Goal: Information Seeking & Learning: Learn about a topic

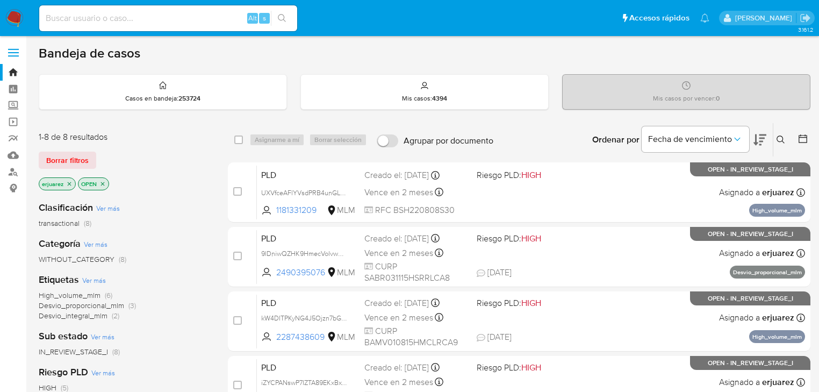
click at [83, 26] on div "Alt s" at bounding box center [168, 18] width 258 height 26
click at [96, 10] on div "Alt s" at bounding box center [168, 18] width 258 height 26
click at [97, 17] on input at bounding box center [168, 18] width 258 height 14
paste input "1276569059"
type input "1276569059"
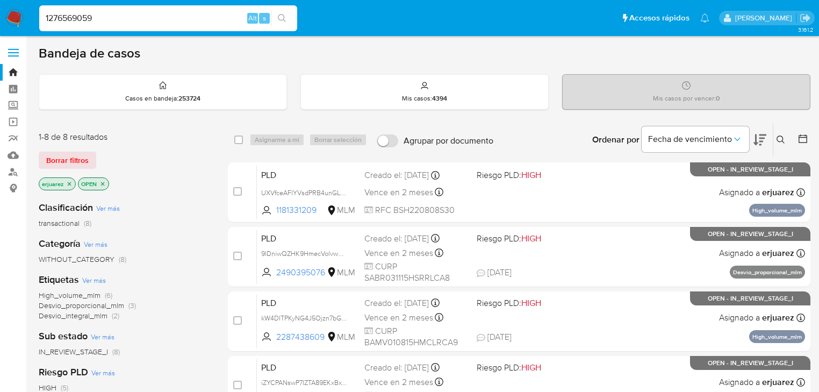
click at [284, 14] on icon "search-icon" at bounding box center [282, 18] width 9 height 9
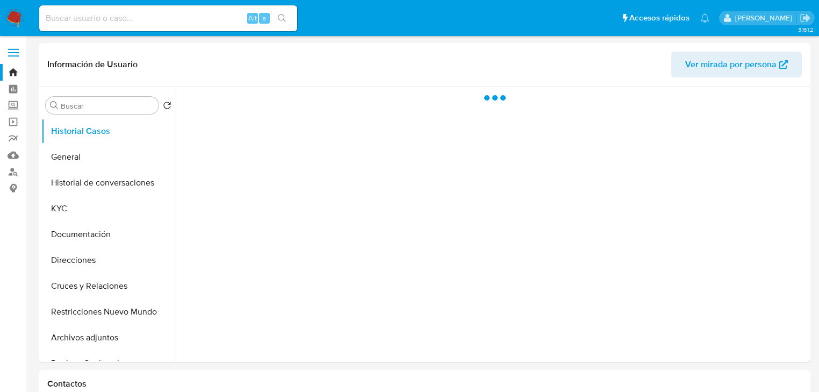
select select "10"
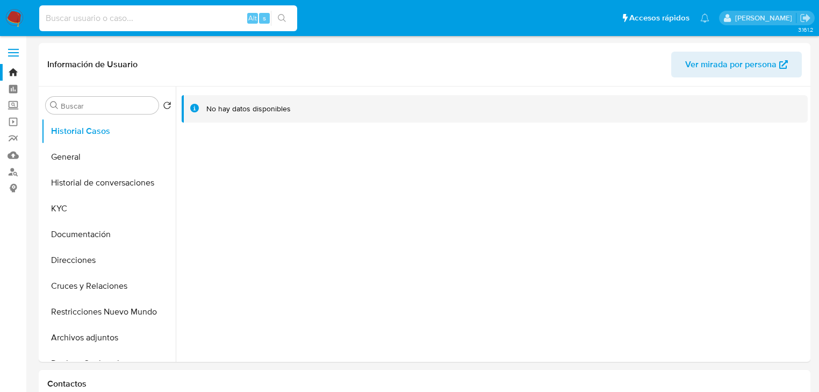
click at [119, 13] on input at bounding box center [168, 18] width 258 height 14
paste input "1276569059"
click at [47, 19] on input "1276569059" at bounding box center [168, 18] width 258 height 14
click at [282, 18] on icon "search-icon" at bounding box center [282, 18] width 9 height 9
click at [58, 230] on button "Documentación" at bounding box center [104, 234] width 126 height 26
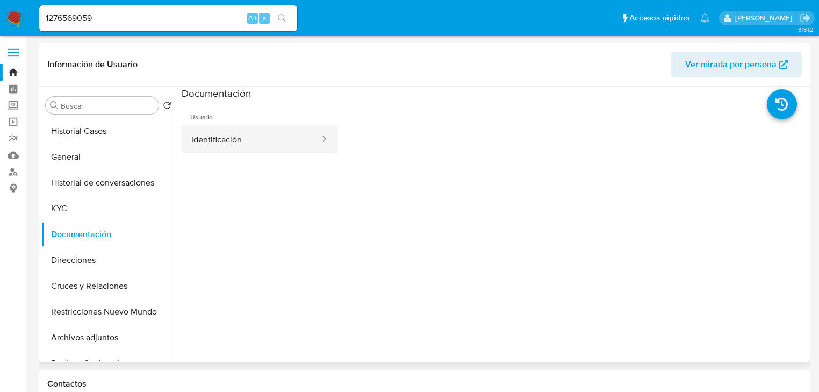
click at [224, 139] on button "Identificación" at bounding box center [251, 139] width 139 height 27
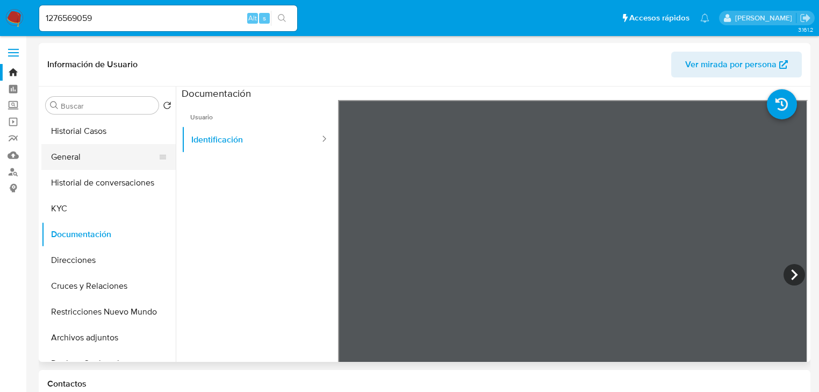
click at [56, 159] on button "General" at bounding box center [104, 157] width 126 height 26
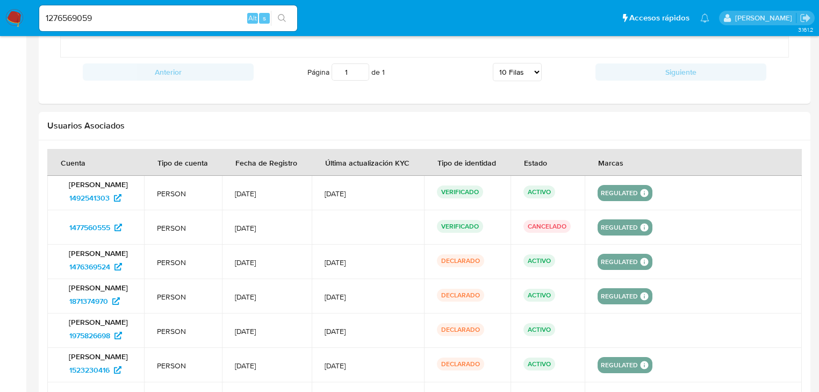
scroll to position [1075, 0]
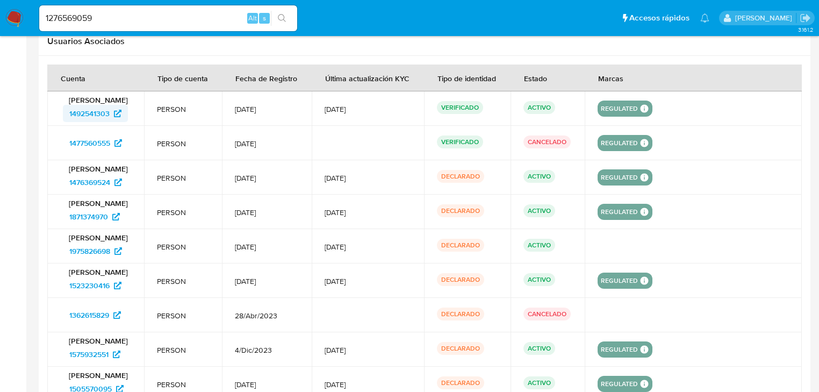
click at [92, 122] on span "1492541303" at bounding box center [89, 113] width 40 height 17
drag, startPoint x: 115, startPoint y: 19, endPoint x: -70, endPoint y: -15, distance: 188.1
paste input "606972613"
type input "1606972613"
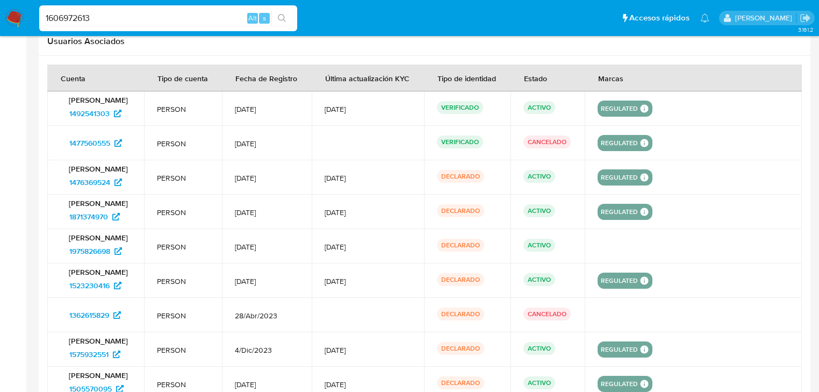
click at [285, 20] on icon "search-icon" at bounding box center [282, 18] width 9 height 9
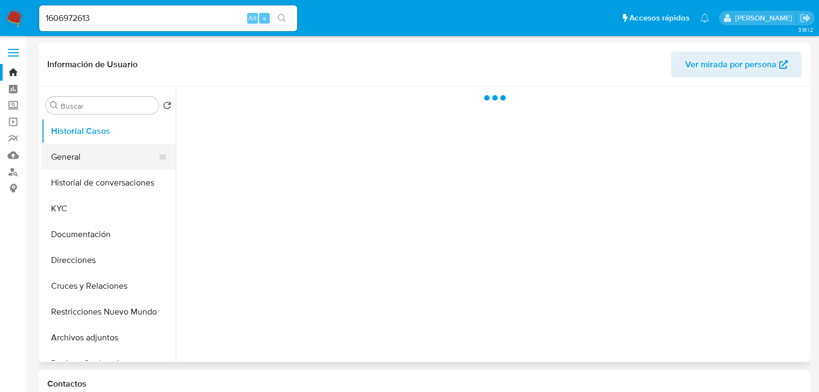
select select "10"
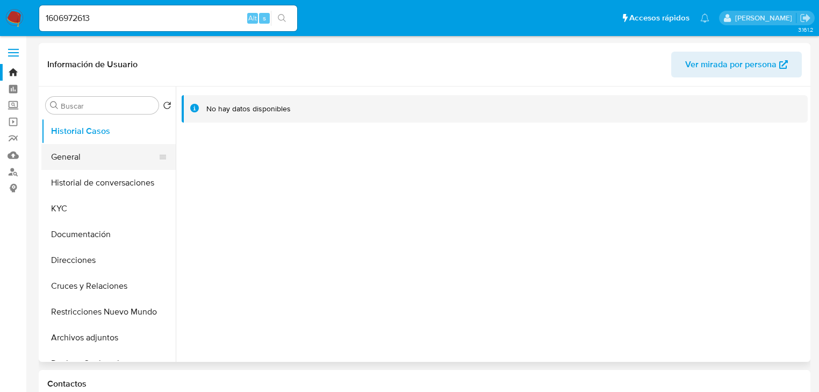
click at [71, 161] on button "General" at bounding box center [104, 157] width 126 height 26
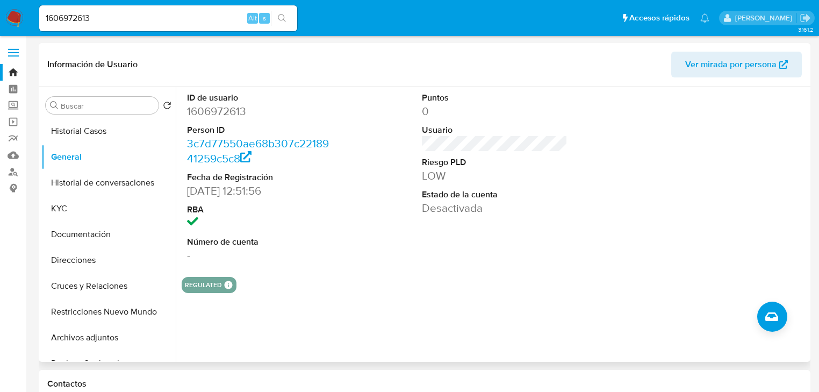
drag, startPoint x: 91, startPoint y: 244, endPoint x: 215, endPoint y: 285, distance: 130.7
click at [215, 286] on div "Buscar Volver al orden por defecto Historial Casos General Historial de convers…" at bounding box center [424, 224] width 767 height 275
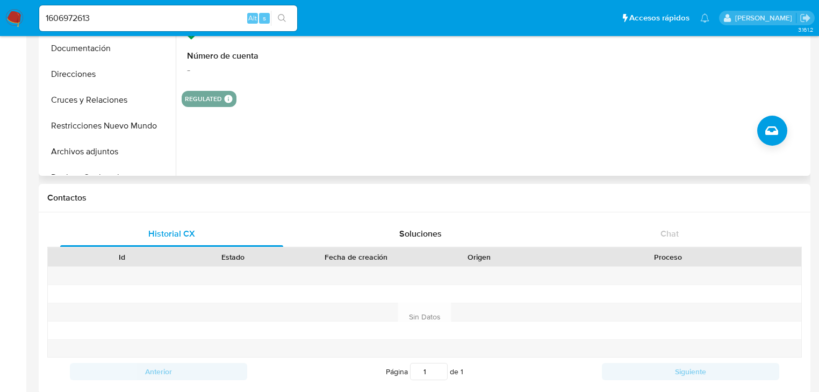
scroll to position [86, 0]
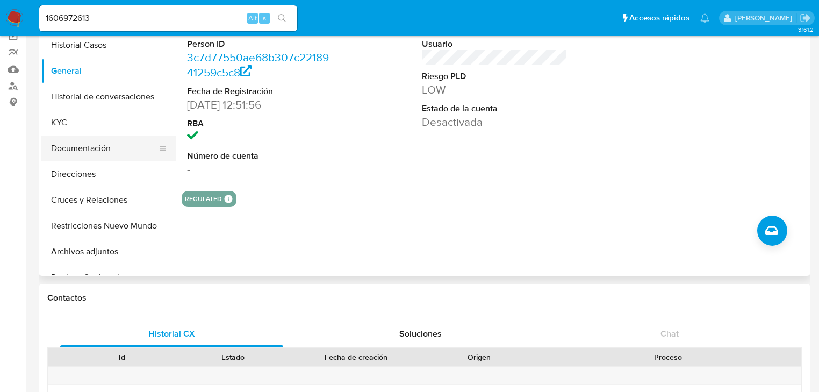
drag, startPoint x: 87, startPoint y: 156, endPoint x: 160, endPoint y: 137, distance: 75.1
click at [90, 156] on button "Documentación" at bounding box center [104, 148] width 126 height 26
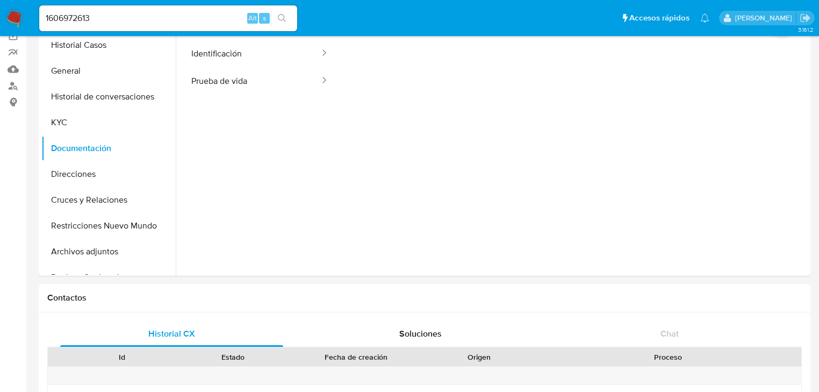
scroll to position [0, 0]
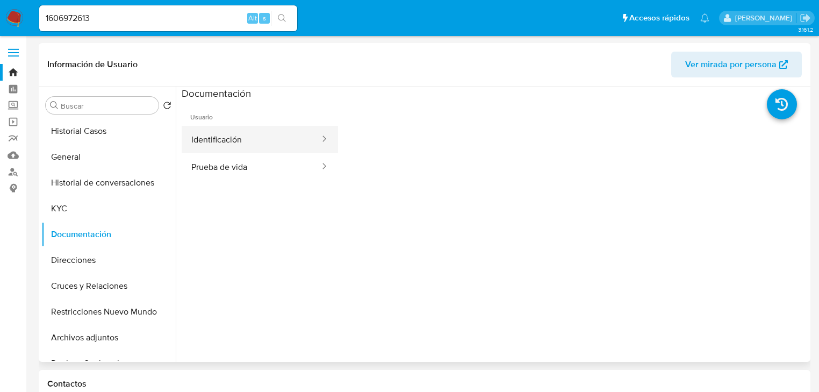
click at [262, 144] on button "Identificación" at bounding box center [251, 139] width 139 height 27
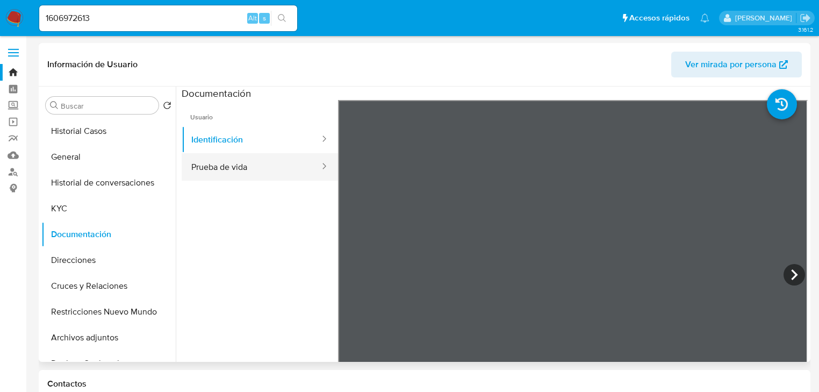
click at [214, 159] on button "Prueba de vida" at bounding box center [251, 166] width 139 height 27
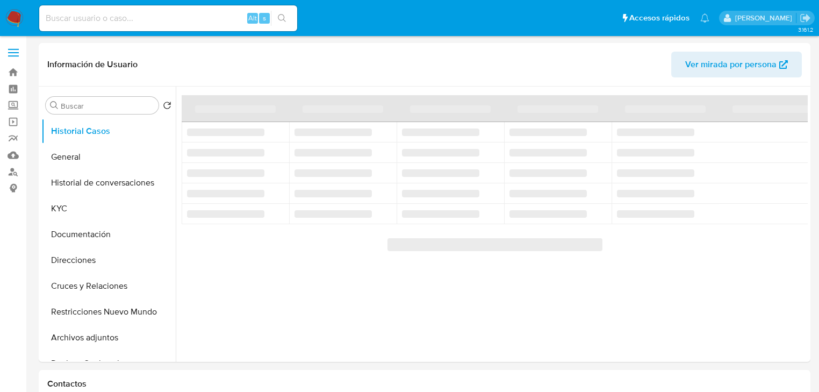
select select "10"
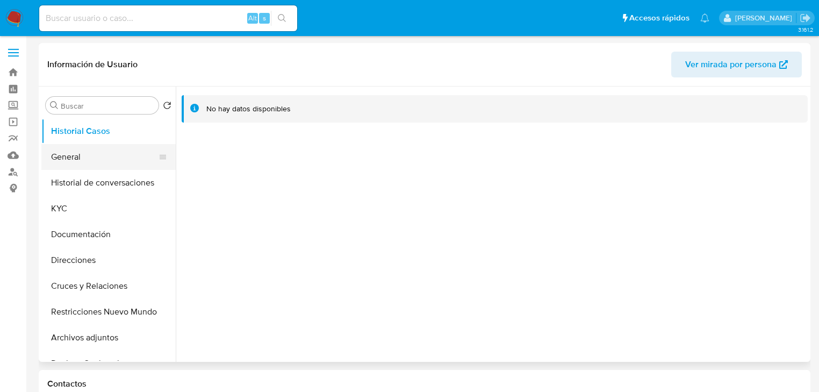
click at [90, 166] on button "General" at bounding box center [104, 157] width 126 height 26
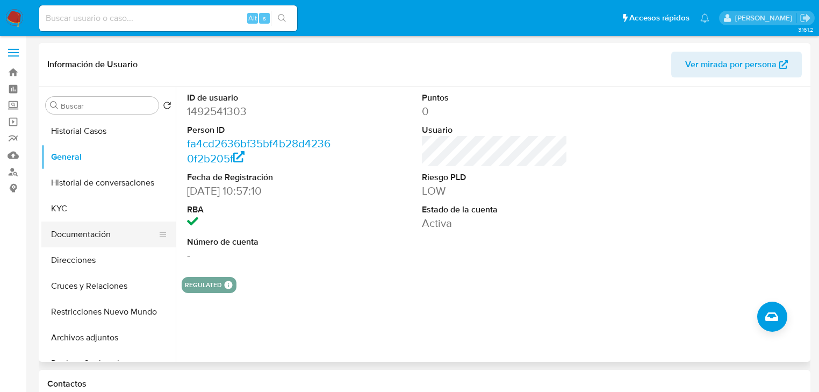
click at [88, 239] on button "Documentación" at bounding box center [104, 234] width 126 height 26
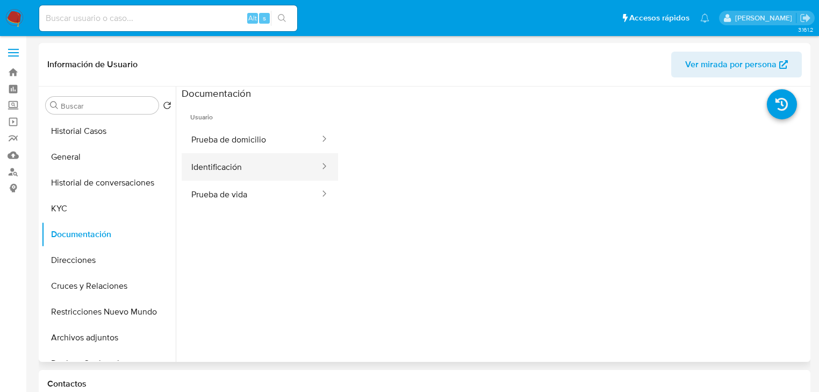
click at [224, 174] on button "Identificación" at bounding box center [251, 166] width 139 height 27
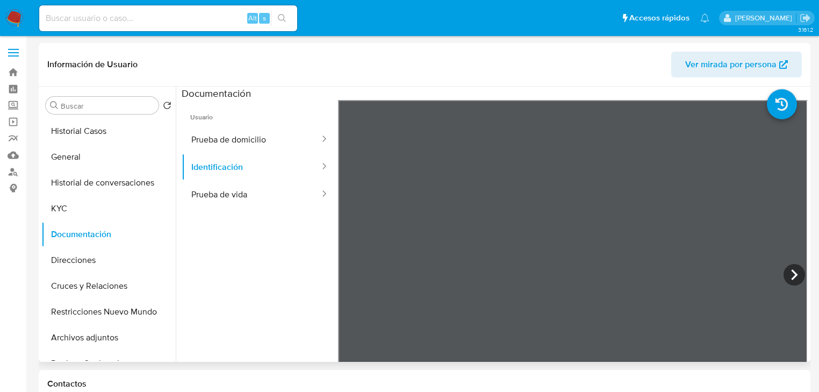
click at [216, 112] on span "Usuario" at bounding box center [260, 113] width 156 height 26
click at [221, 133] on button "Prueba de domicilio" at bounding box center [251, 139] width 139 height 27
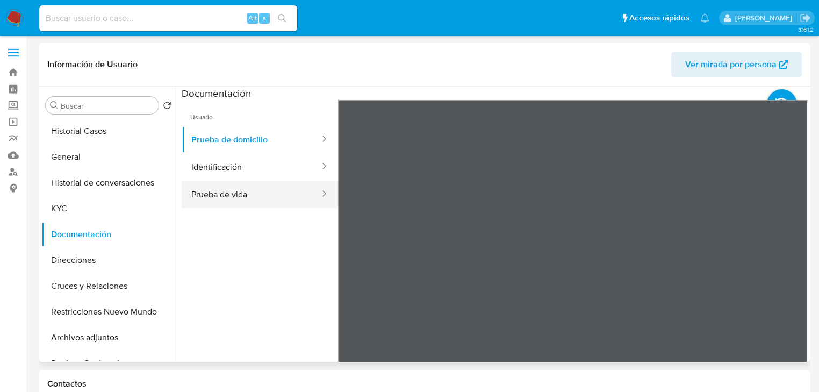
click at [232, 198] on button "Prueba de vida" at bounding box center [251, 194] width 139 height 27
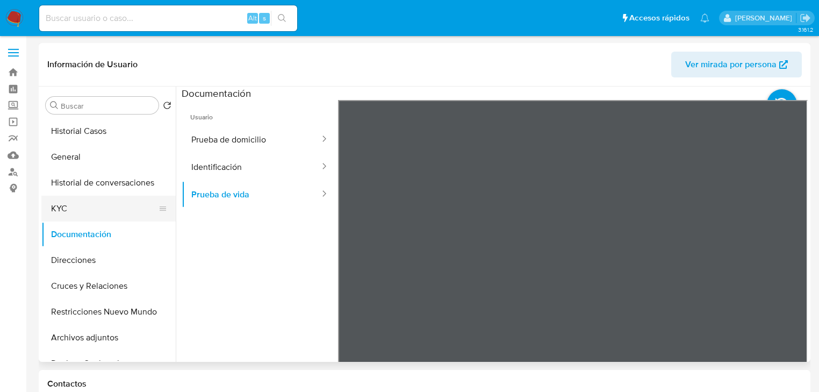
drag, startPoint x: 87, startPoint y: 205, endPoint x: 105, endPoint y: 207, distance: 17.8
click at [87, 206] on button "KYC" at bounding box center [104, 209] width 126 height 26
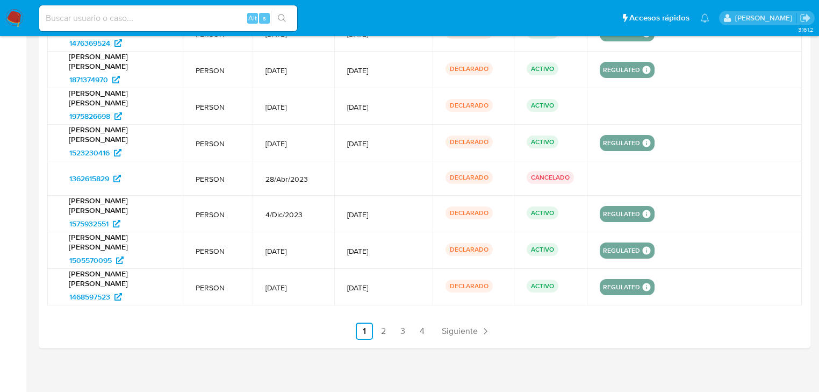
scroll to position [1241, 0]
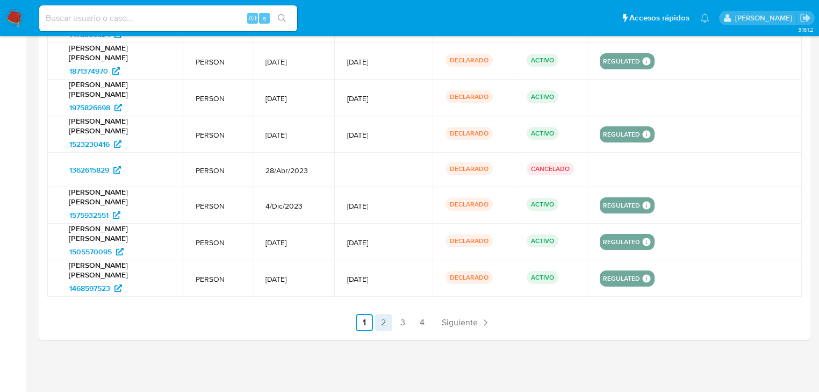
click at [384, 323] on link "2" at bounding box center [383, 322] width 17 height 17
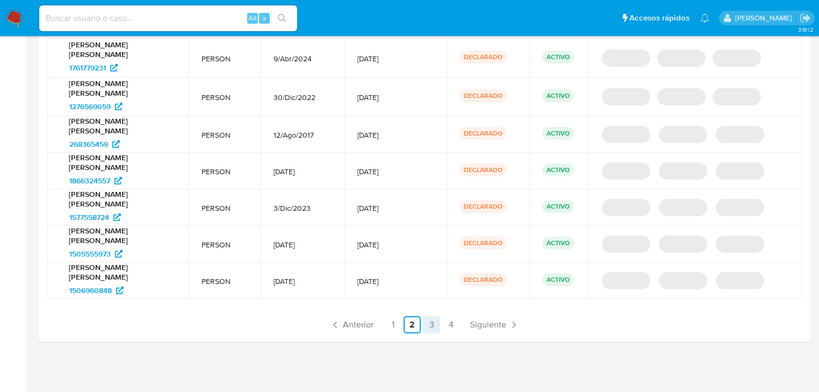
click at [430, 327] on link "3" at bounding box center [431, 324] width 17 height 17
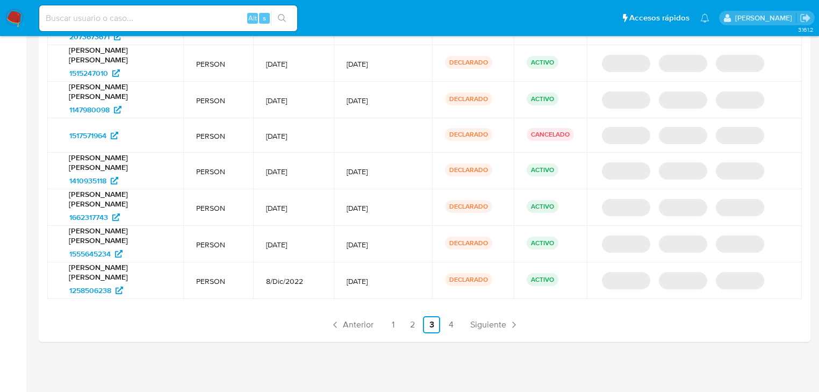
scroll to position [1245, 0]
click at [476, 280] on p "DECLARADO" at bounding box center [468, 279] width 47 height 13
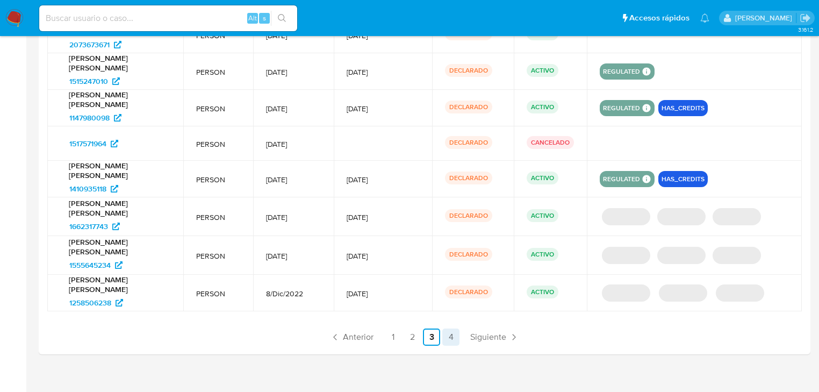
scroll to position [1243, 0]
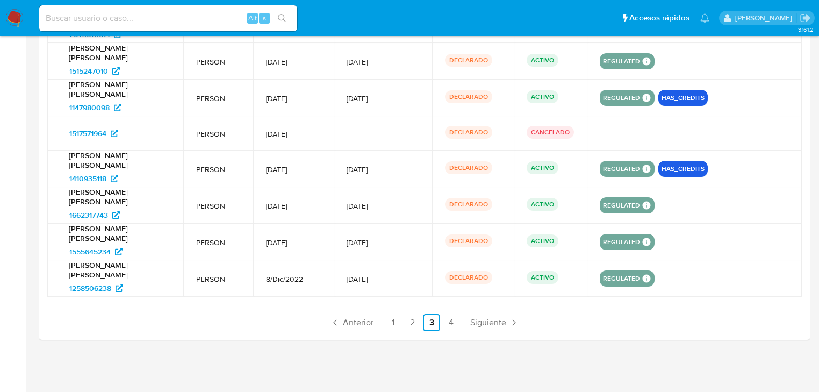
click at [453, 316] on link "4" at bounding box center [450, 322] width 17 height 17
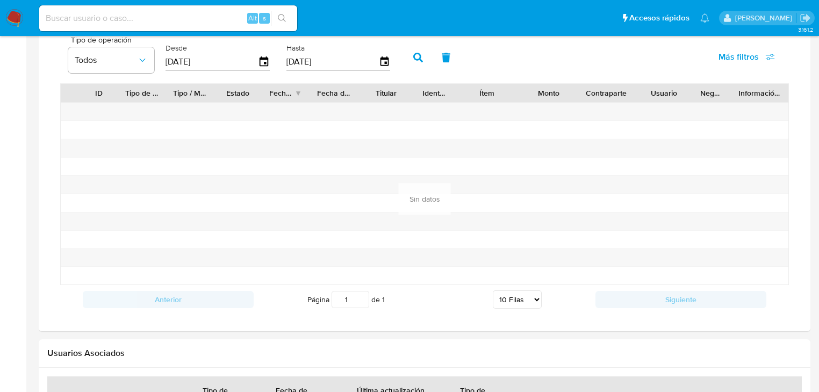
scroll to position [916, 0]
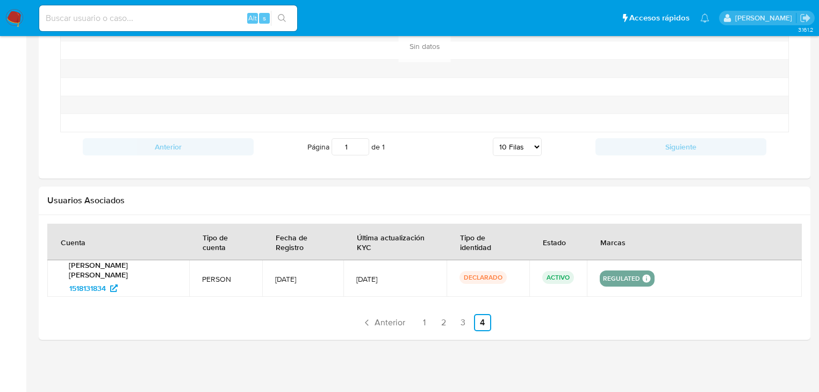
click at [61, 284] on div "Jose Antonio Velazquez Osorio 1518131834" at bounding box center [118, 278] width 116 height 37
click at [71, 283] on span "1518131834" at bounding box center [87, 288] width 37 height 17
click at [460, 317] on link "3" at bounding box center [463, 322] width 17 height 17
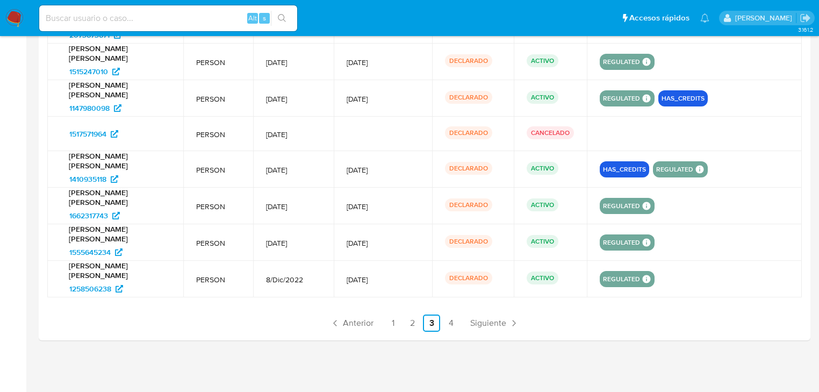
scroll to position [1243, 0]
click at [411, 323] on link "2" at bounding box center [412, 322] width 17 height 17
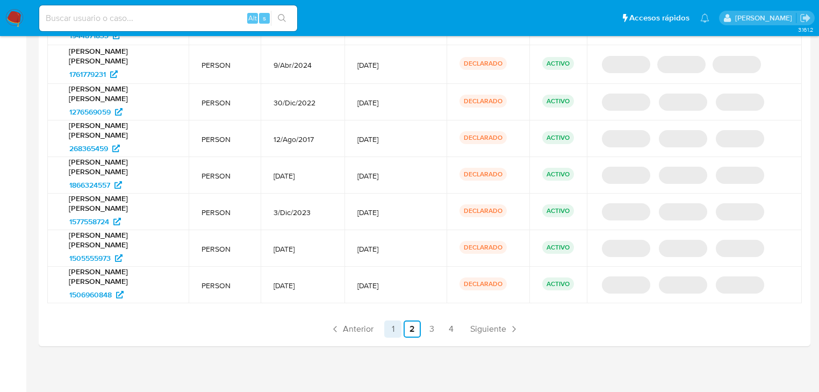
click at [395, 327] on link "1" at bounding box center [392, 328] width 17 height 17
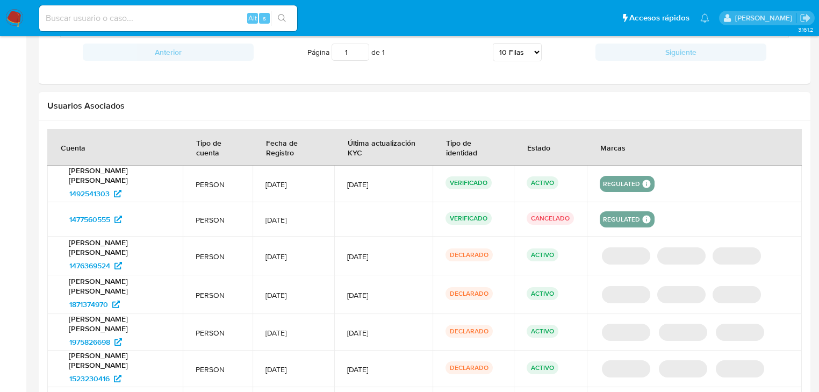
scroll to position [1026, 0]
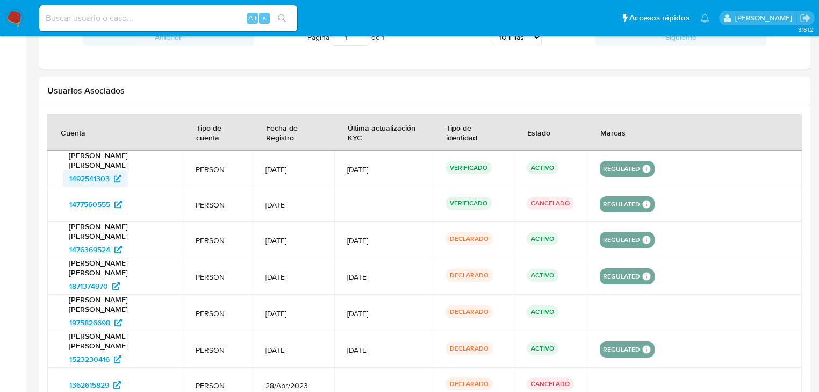
click at [91, 179] on span "1492541303" at bounding box center [89, 178] width 40 height 17
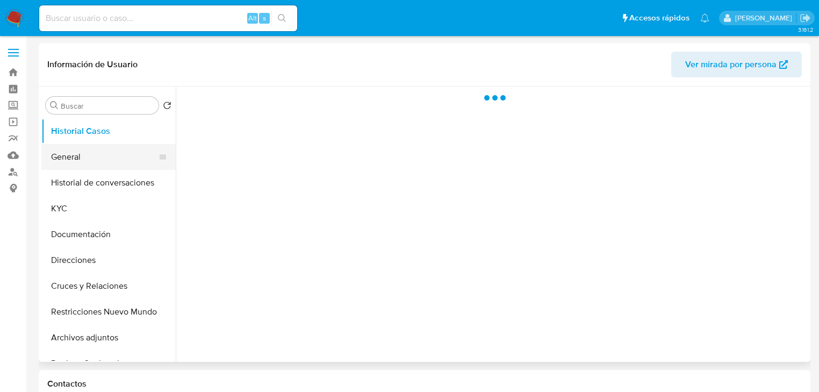
click at [66, 155] on button "General" at bounding box center [104, 157] width 126 height 26
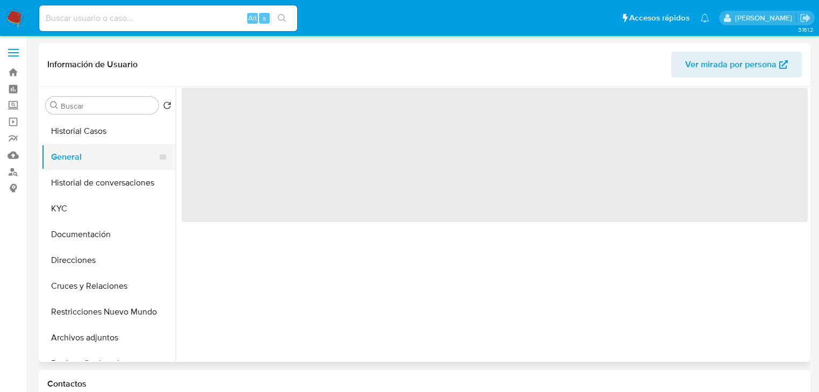
select select "10"
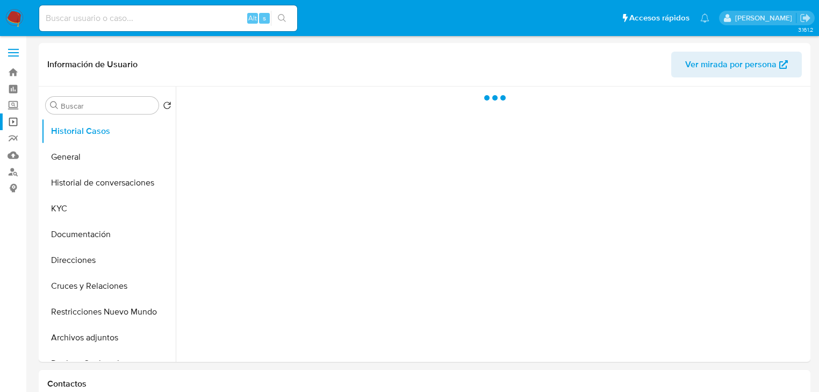
select select "10"
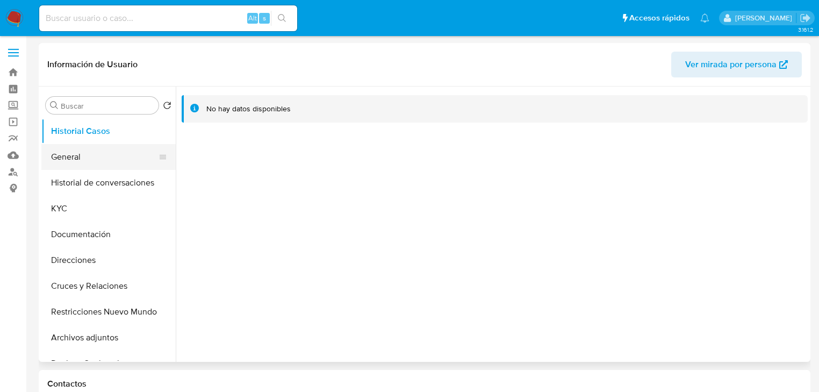
click at [57, 160] on button "General" at bounding box center [104, 157] width 126 height 26
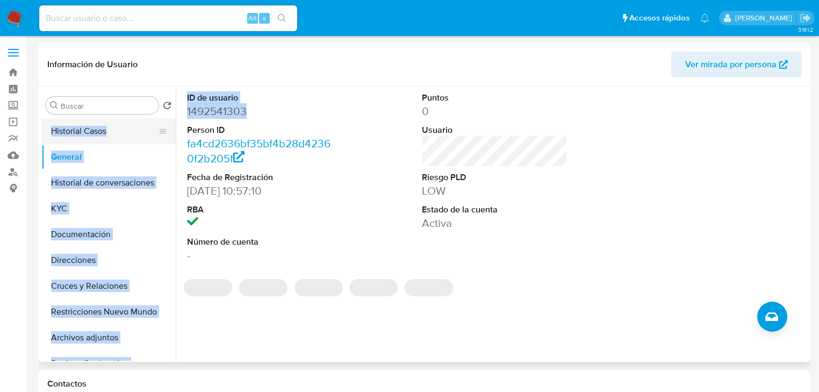
drag, startPoint x: 176, startPoint y: 111, endPoint x: 163, endPoint y: 137, distance: 28.9
click at [163, 137] on div "Buscar Volver al orden por defecto Historial Casos General Historial de convers…" at bounding box center [424, 224] width 767 height 275
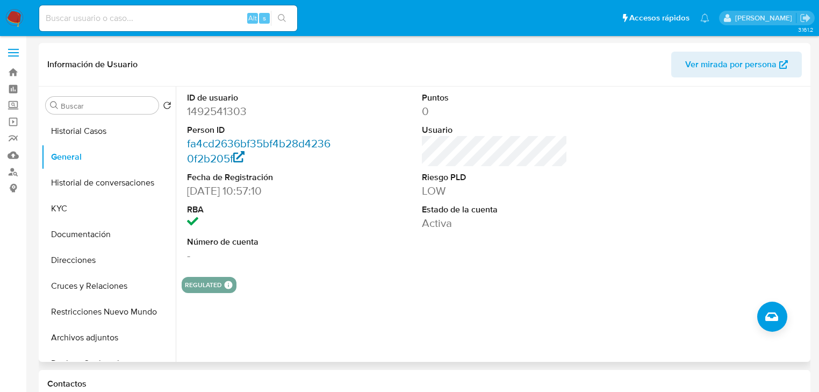
click at [287, 166] on dl "ID de usuario 1492541303 Person ID fa4cd2636bf35bf4b28d42360f2b205f Fecha de Re…" at bounding box center [260, 177] width 146 height 171
drag, startPoint x: 189, startPoint y: 112, endPoint x: 265, endPoint y: 112, distance: 75.3
click at [265, 112] on dd "1492541303" at bounding box center [260, 111] width 146 height 15
drag, startPoint x: 188, startPoint y: 110, endPoint x: 263, endPoint y: 112, distance: 75.3
click at [263, 112] on dd "1492541303" at bounding box center [260, 111] width 146 height 15
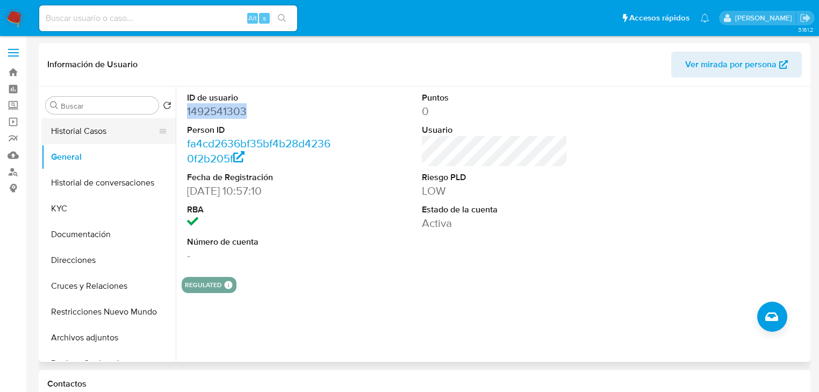
copy dd "1492541303"
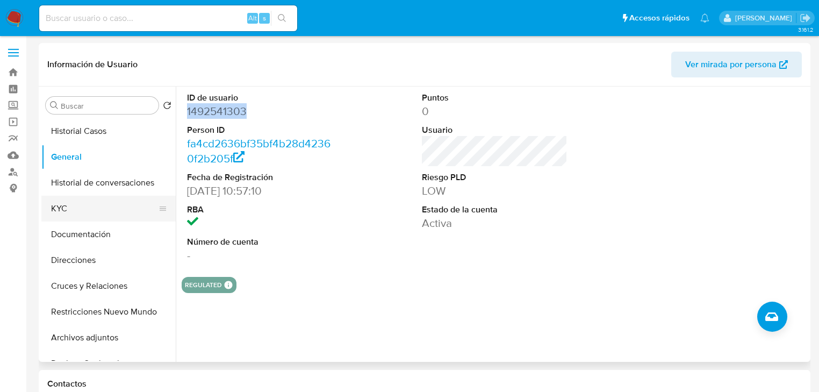
drag, startPoint x: 67, startPoint y: 212, endPoint x: 99, endPoint y: 195, distance: 36.6
click at [68, 212] on button "KYC" at bounding box center [108, 209] width 134 height 26
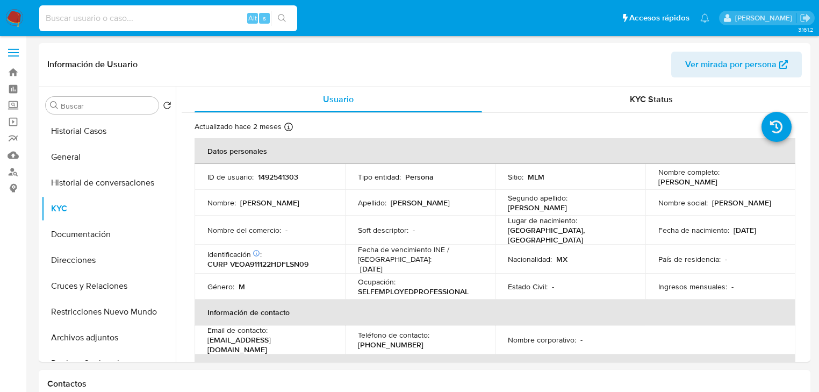
click at [101, 12] on input at bounding box center [168, 18] width 258 height 14
paste input "2120886113"
type input "2120886113"
click at [281, 16] on icon "search-icon" at bounding box center [282, 18] width 9 height 9
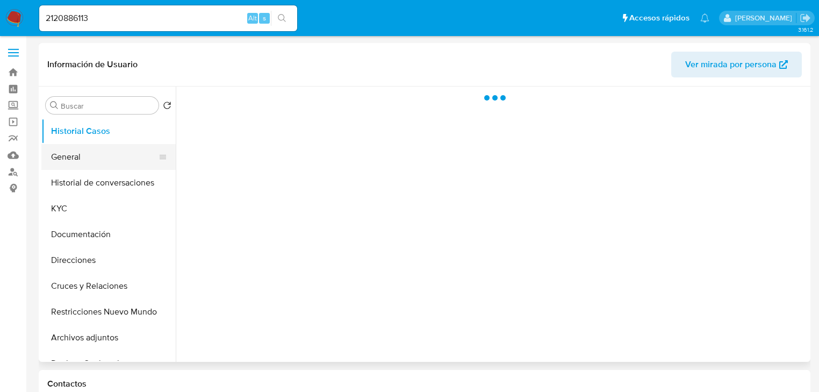
select select "10"
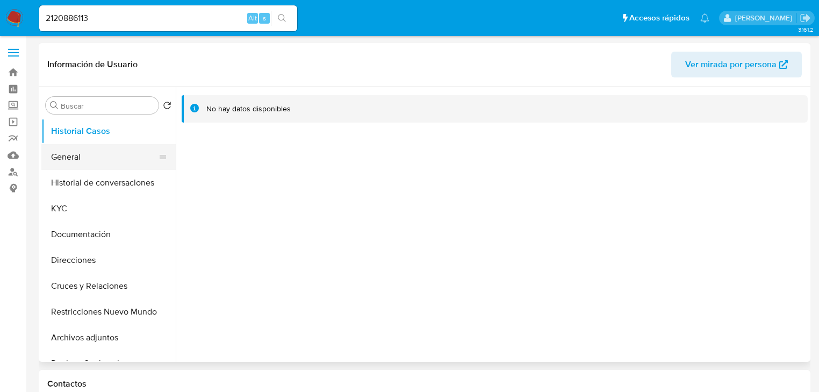
click at [82, 158] on button "General" at bounding box center [104, 157] width 126 height 26
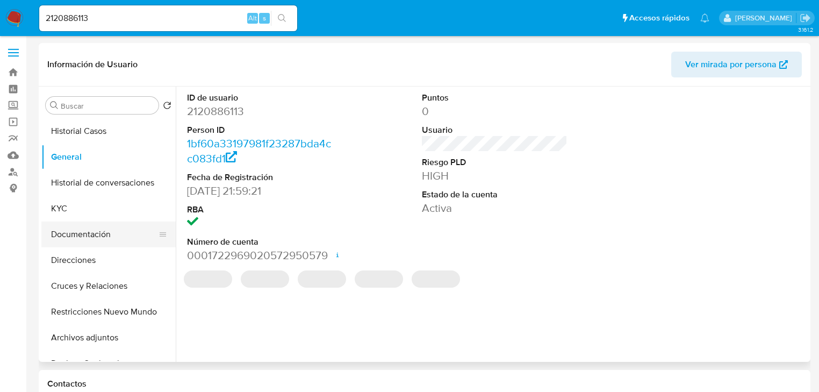
click at [83, 237] on button "Documentación" at bounding box center [104, 234] width 126 height 26
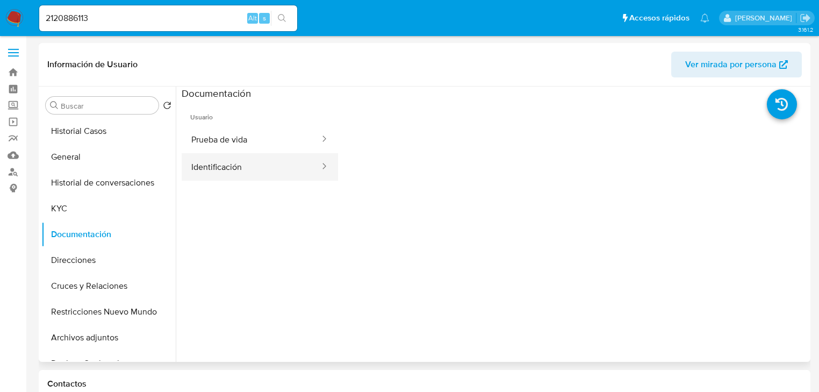
click at [225, 170] on button "Identificación" at bounding box center [251, 166] width 139 height 27
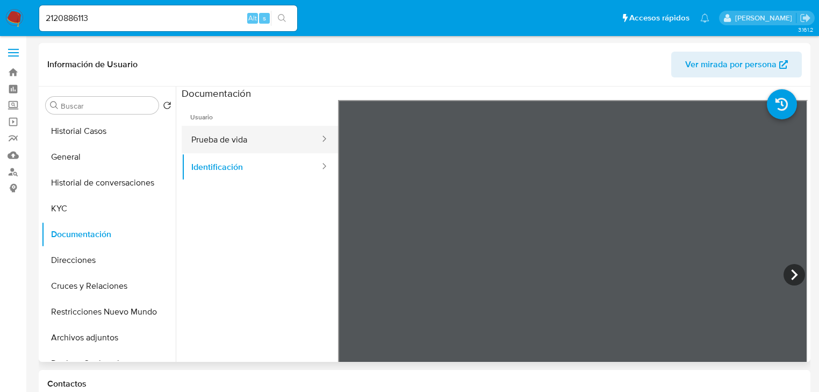
drag, startPoint x: 225, startPoint y: 144, endPoint x: 299, endPoint y: 148, distance: 74.3
click at [225, 144] on button "Prueba de vida" at bounding box center [251, 139] width 139 height 27
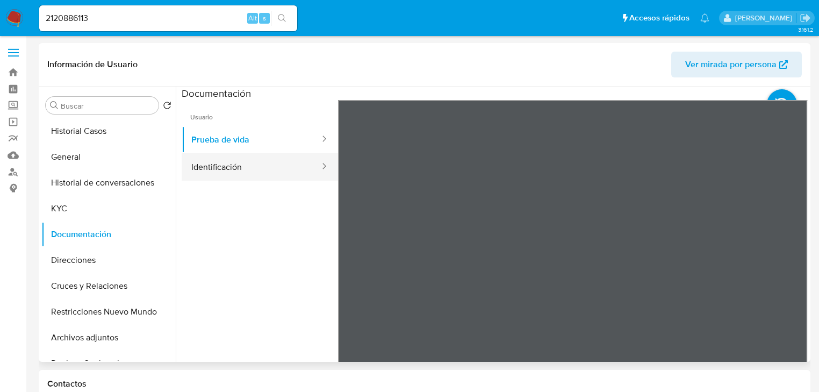
click at [226, 156] on button "Identificación" at bounding box center [251, 166] width 139 height 27
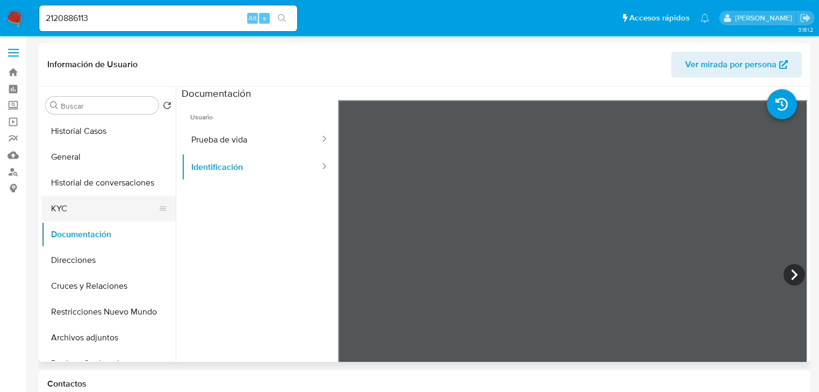
drag, startPoint x: 51, startPoint y: 201, endPoint x: 159, endPoint y: 201, distance: 108.1
click at [52, 201] on button "KYC" at bounding box center [104, 209] width 126 height 26
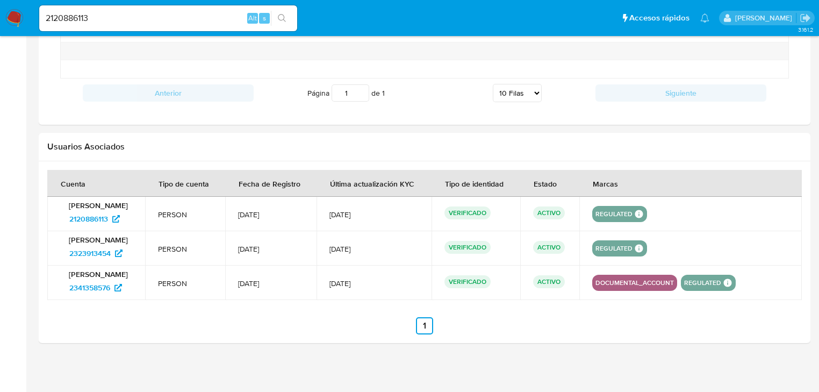
scroll to position [973, 0]
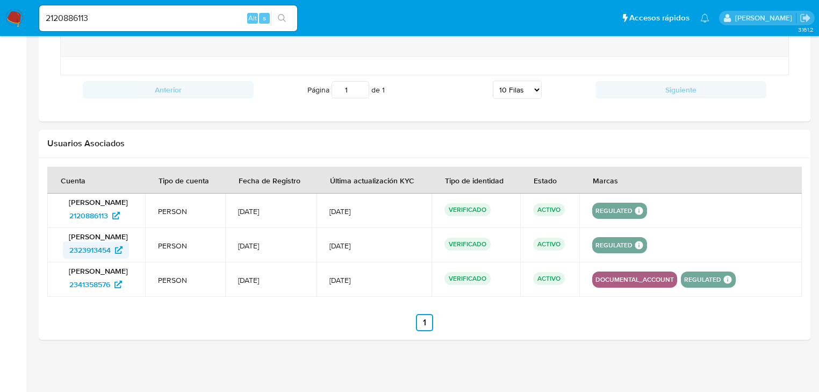
click at [86, 247] on span "2323913454" at bounding box center [89, 249] width 41 height 17
drag, startPoint x: 105, startPoint y: 27, endPoint x: 103, endPoint y: 20, distance: 7.2
click at [105, 26] on div "2120886113 Alt s" at bounding box center [168, 18] width 258 height 26
drag, startPoint x: 39, startPoint y: 19, endPoint x: -87, endPoint y: 19, distance: 125.8
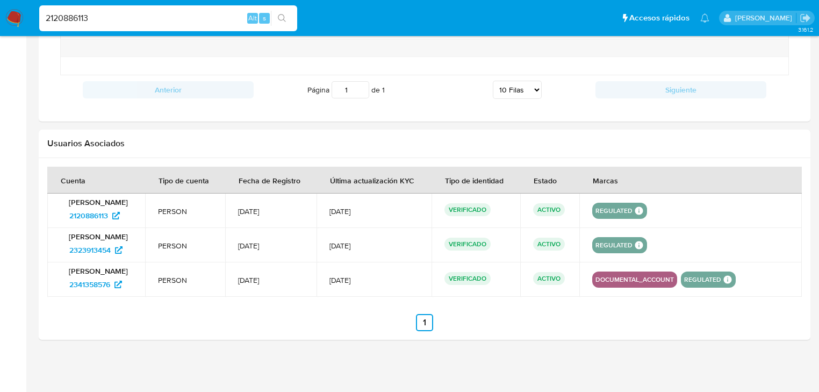
paste input "1973572689"
type input "1973572689"
click at [275, 15] on button "search-icon" at bounding box center [282, 18] width 22 height 15
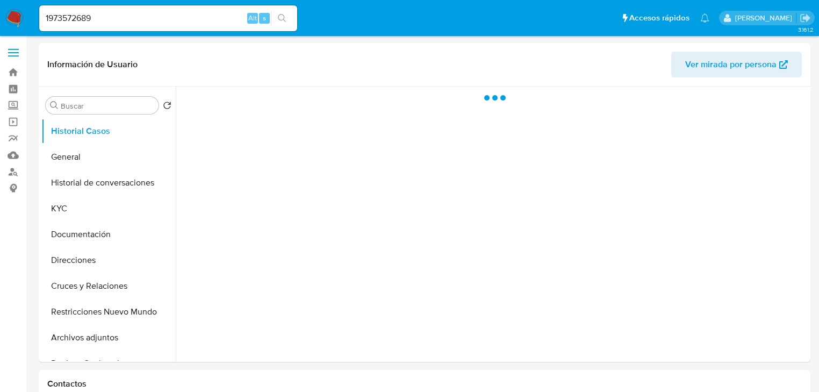
select select "10"
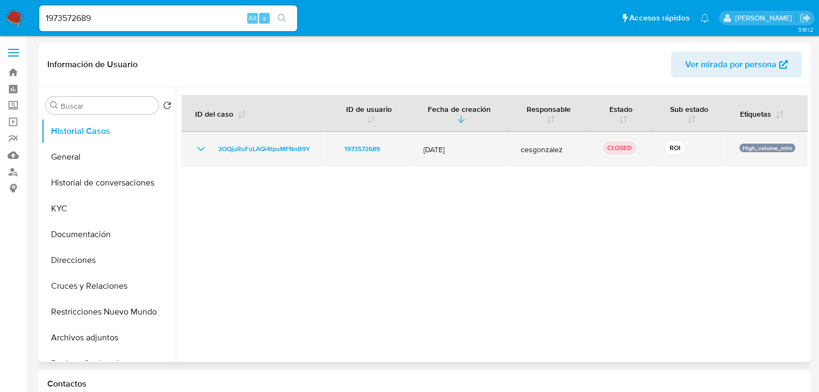
click at [198, 147] on icon "Mostrar/Ocultar" at bounding box center [201, 149] width 8 height 4
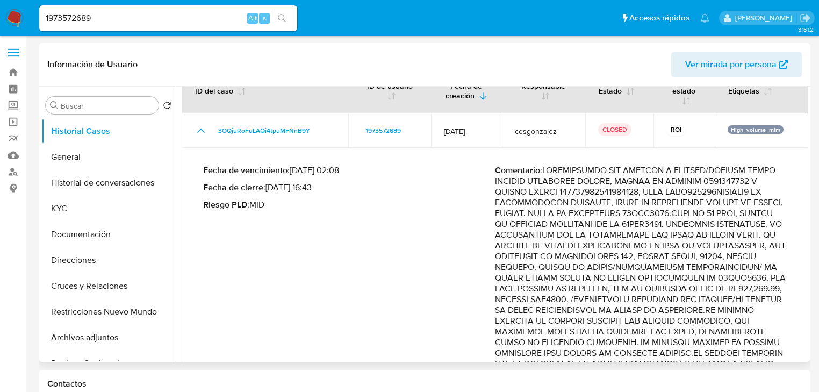
scroll to position [43, 0]
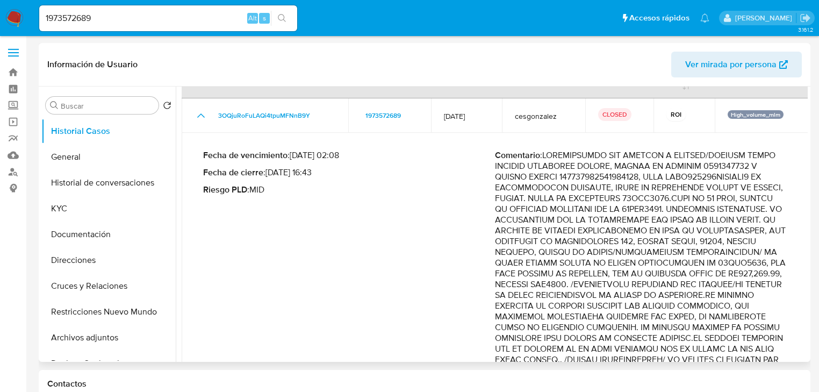
drag, startPoint x: 687, startPoint y: 175, endPoint x: 641, endPoint y: 227, distance: 69.0
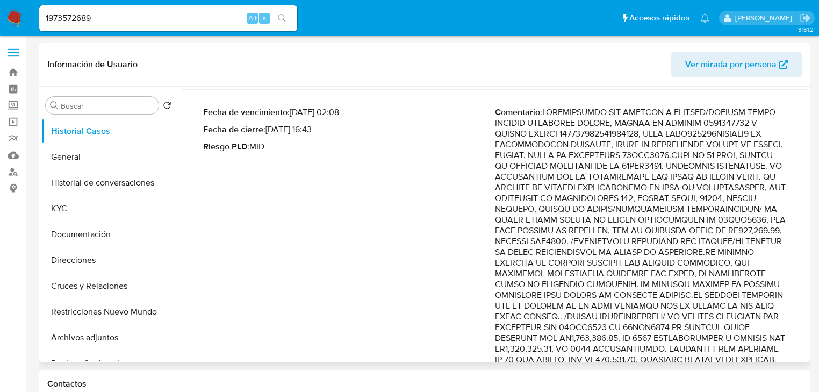
scroll to position [129, 0]
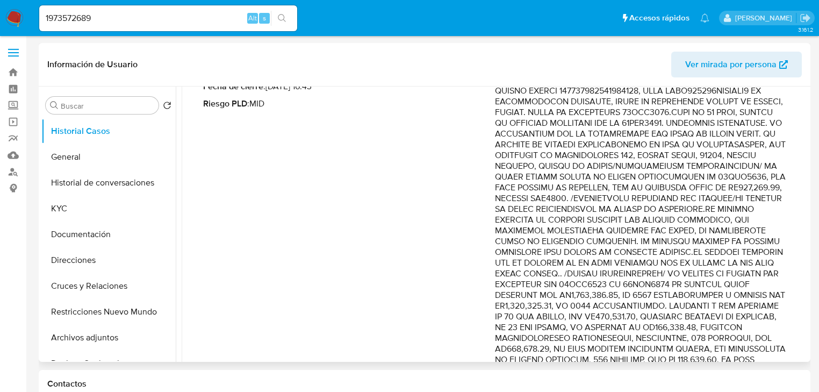
drag, startPoint x: 662, startPoint y: 194, endPoint x: 723, endPoint y: 220, distance: 66.7
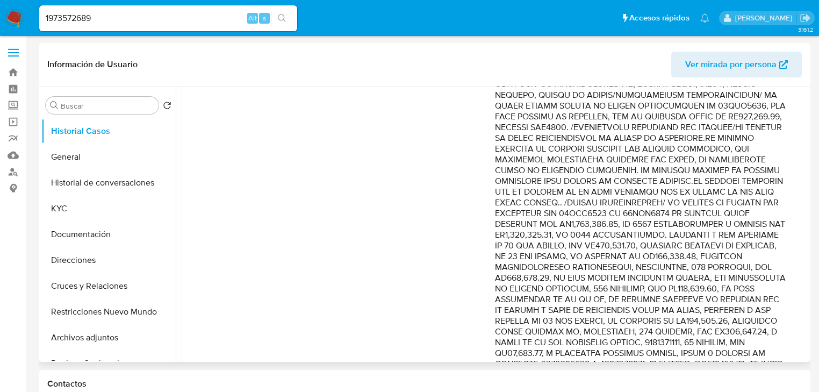
scroll to position [215, 0]
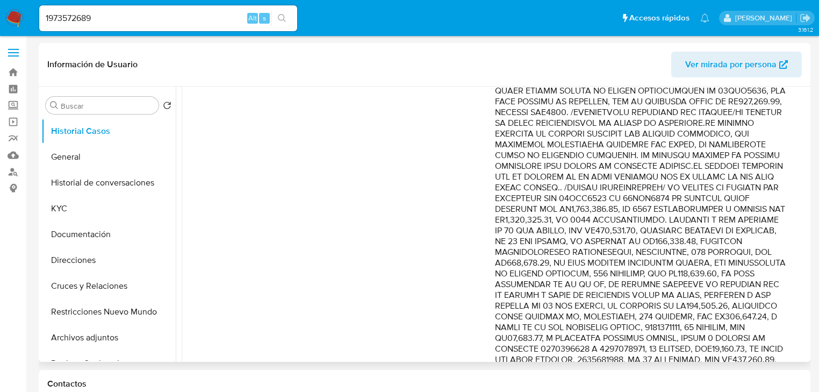
drag, startPoint x: 679, startPoint y: 155, endPoint x: 701, endPoint y: 186, distance: 38.2
click at [700, 187] on p "Comentario :" at bounding box center [641, 381] width 292 height 806
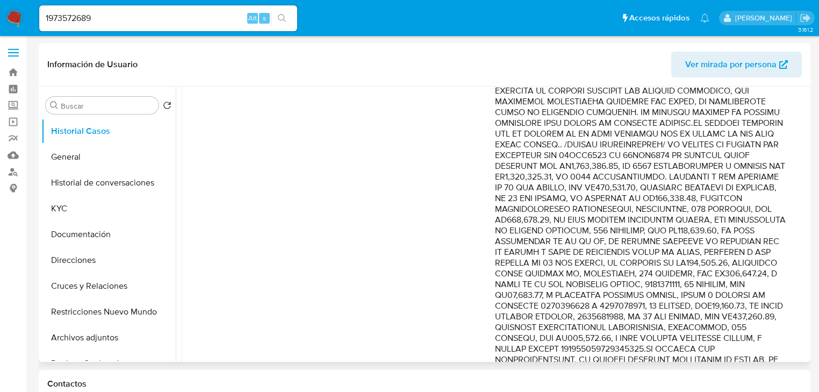
click at [707, 140] on p "Comentario :" at bounding box center [641, 338] width 292 height 806
drag, startPoint x: 541, startPoint y: 155, endPoint x: 768, endPoint y: 163, distance: 226.5
click at [768, 163] on p "Comentario :" at bounding box center [641, 338] width 292 height 806
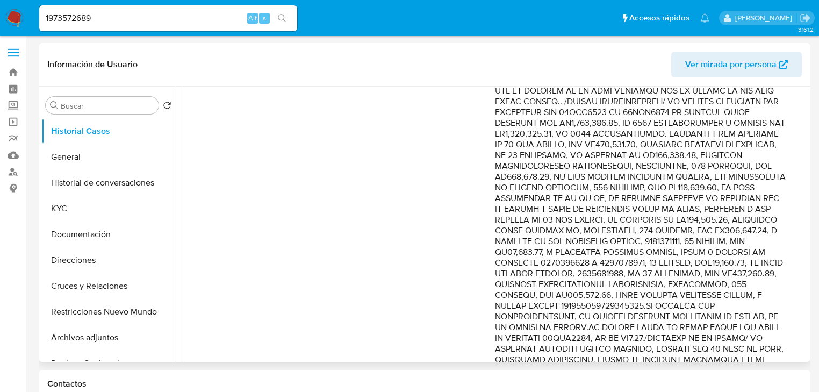
drag, startPoint x: 606, startPoint y: 135, endPoint x: 790, endPoint y: 162, distance: 185.8
click at [790, 162] on div "Fecha de vencimiento : 10/09/2025 02:08 Fecha de cierre : 08/09/2025 16:43 Ries…" at bounding box center [495, 303] width 601 height 841
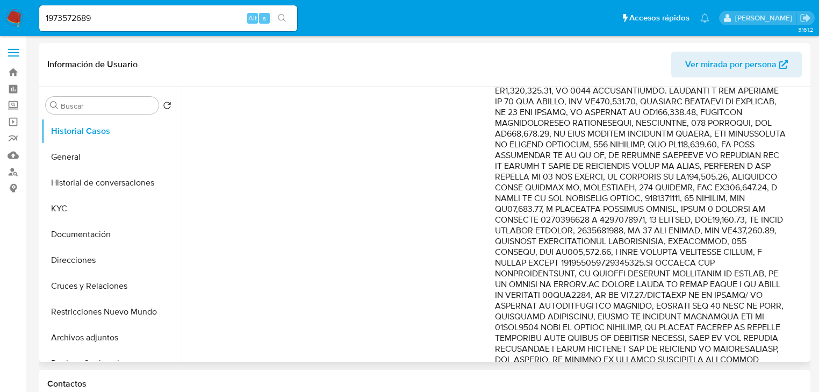
drag, startPoint x: 742, startPoint y: 148, endPoint x: 534, endPoint y: 162, distance: 208.6
click at [534, 162] on p "Comentario :" at bounding box center [641, 252] width 292 height 806
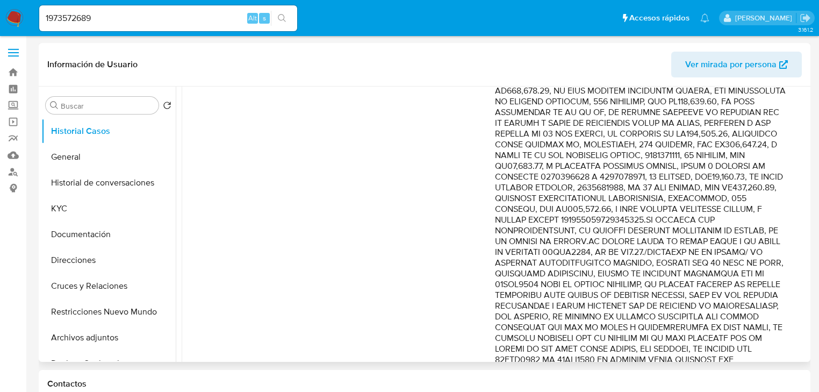
drag, startPoint x: 705, startPoint y: 126, endPoint x: 777, endPoint y: 156, distance: 78.1
click at [777, 156] on p "Comentario :" at bounding box center [641, 209] width 292 height 806
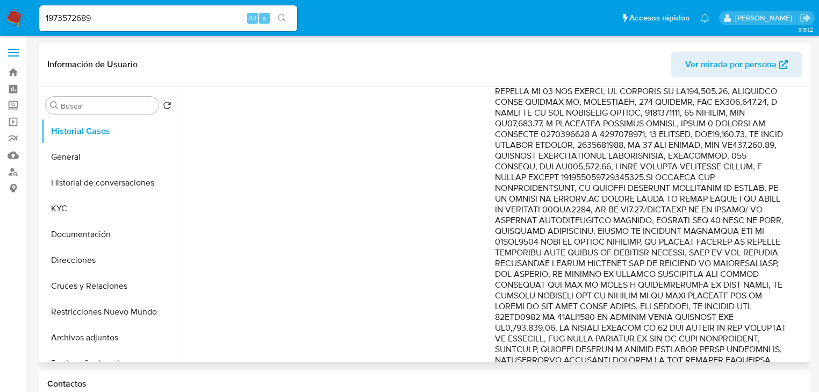
scroll to position [430, 0]
click at [684, 132] on p "Comentario :" at bounding box center [641, 166] width 292 height 806
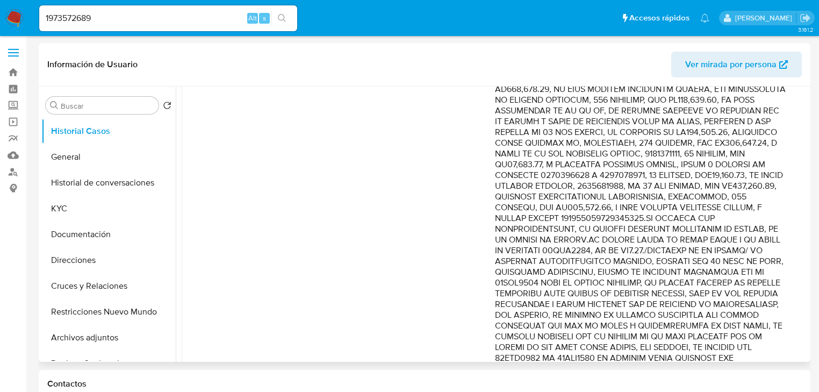
scroll to position [387, 0]
drag, startPoint x: 684, startPoint y: 132, endPoint x: 742, endPoint y: 142, distance: 59.0
click at [742, 142] on p "Comentario :" at bounding box center [641, 209] width 292 height 806
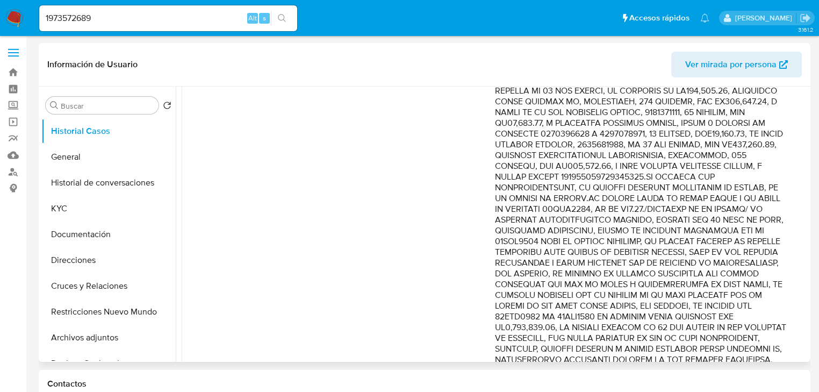
drag, startPoint x: 703, startPoint y: 139, endPoint x: 714, endPoint y: 183, distance: 45.4
click at [714, 183] on p "Comentario :" at bounding box center [641, 166] width 292 height 806
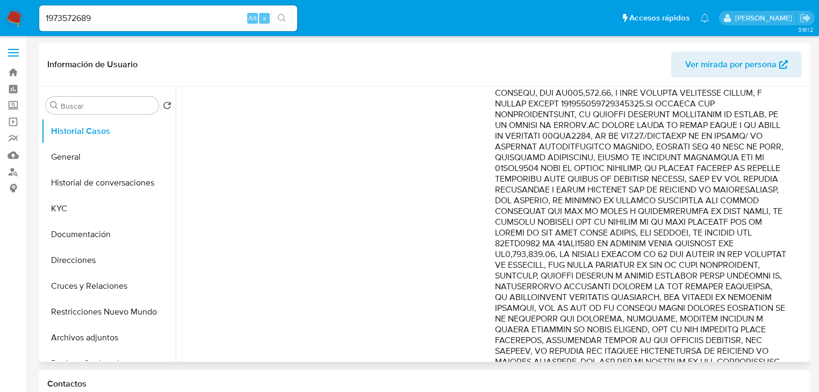
scroll to position [516, 0]
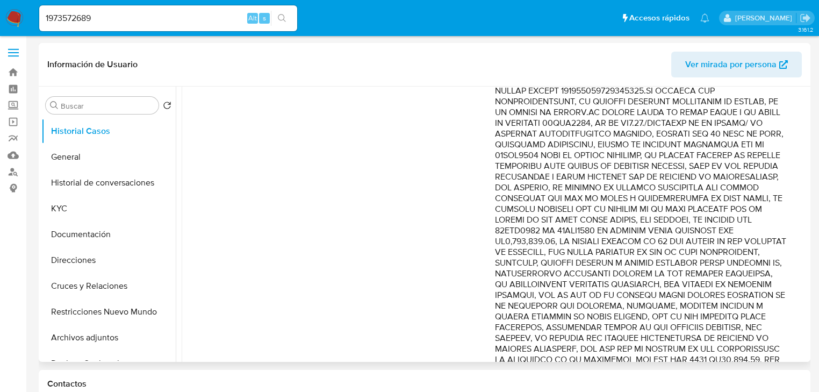
drag, startPoint x: 630, startPoint y: 127, endPoint x: 735, endPoint y: 150, distance: 107.2
click at [727, 151] on p "Comentario :" at bounding box center [641, 80] width 292 height 806
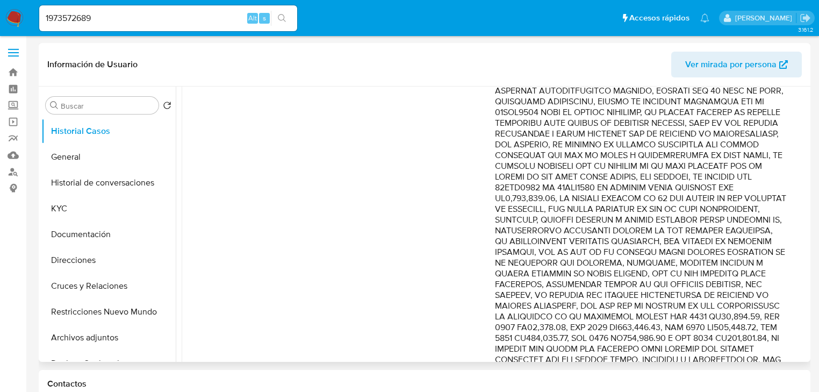
drag, startPoint x: 709, startPoint y: 136, endPoint x: 728, endPoint y: 262, distance: 127.8
click at [728, 265] on p "Comentario :" at bounding box center [641, 37] width 292 height 806
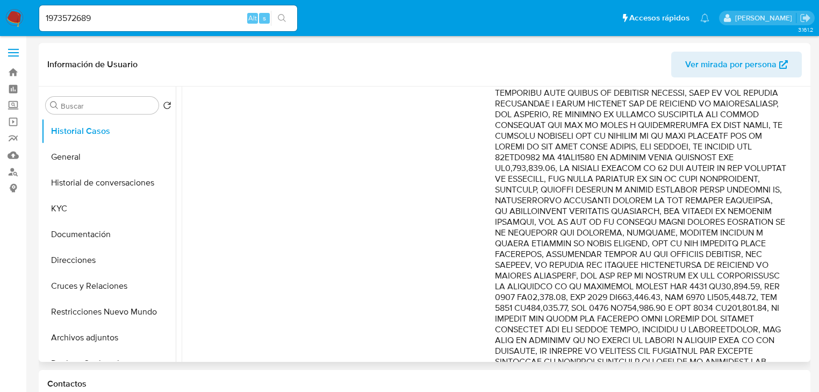
scroll to position [602, 0]
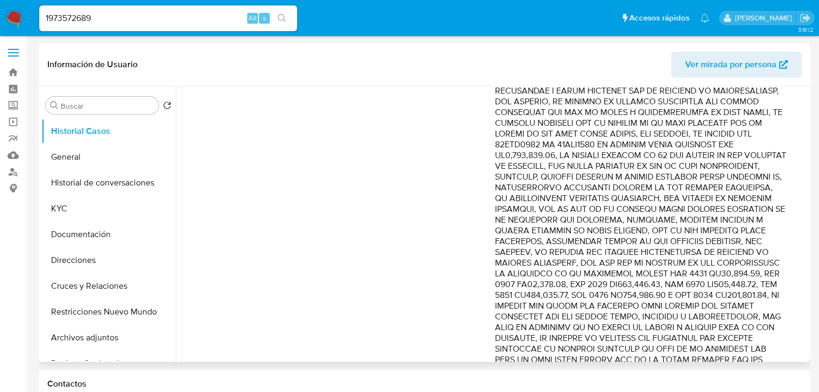
drag, startPoint x: 658, startPoint y: 144, endPoint x: 762, endPoint y: 155, distance: 104.9
click at [794, 167] on td "Fecha de vencimiento : 10/09/2025 02:08 Fecha de cierre : 08/09/2025 16:43 Ries…" at bounding box center [495, 3] width 627 height 858
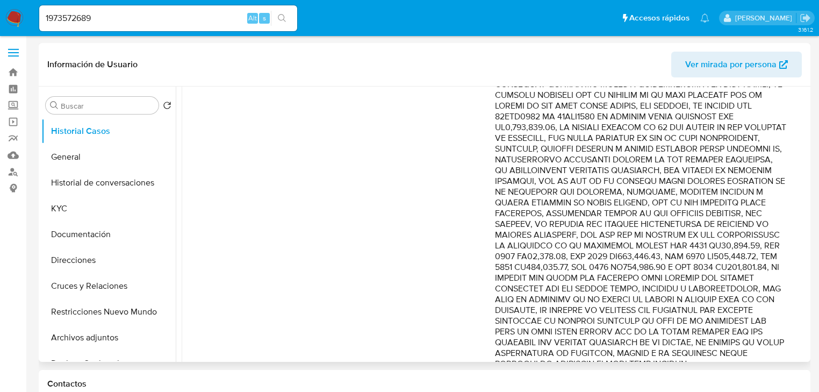
scroll to position [645, 0]
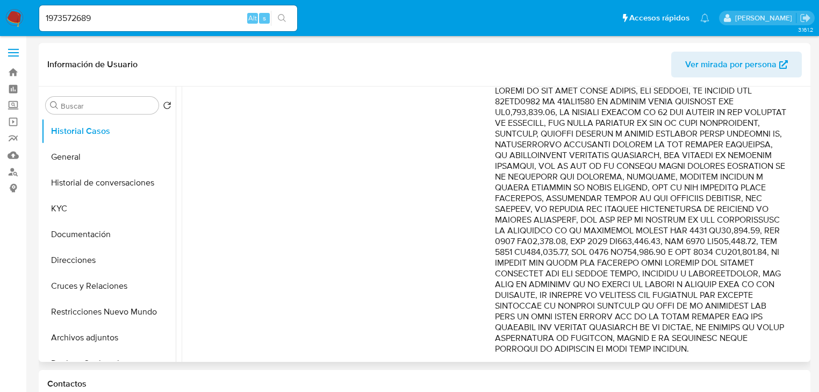
drag, startPoint x: 640, startPoint y: 133, endPoint x: 731, endPoint y: 161, distance: 95.2
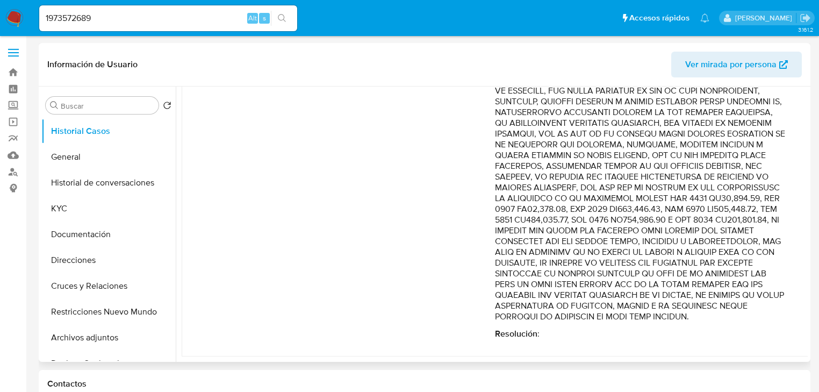
drag, startPoint x: 671, startPoint y: 149, endPoint x: 701, endPoint y: 163, distance: 33.4
drag, startPoint x: 551, startPoint y: 154, endPoint x: 772, endPoint y: 204, distance: 227.2
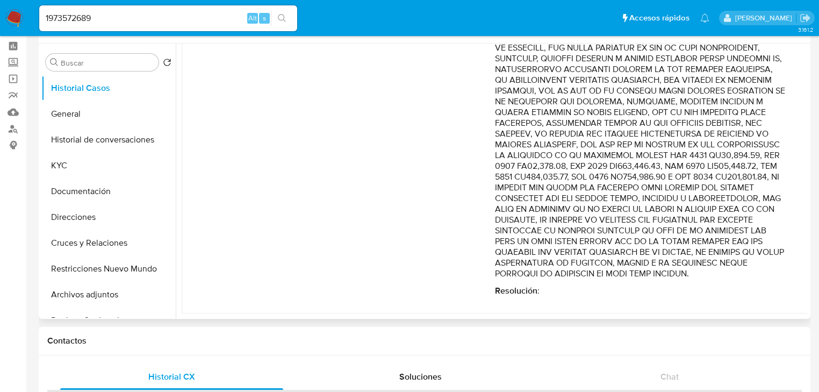
scroll to position [86, 0]
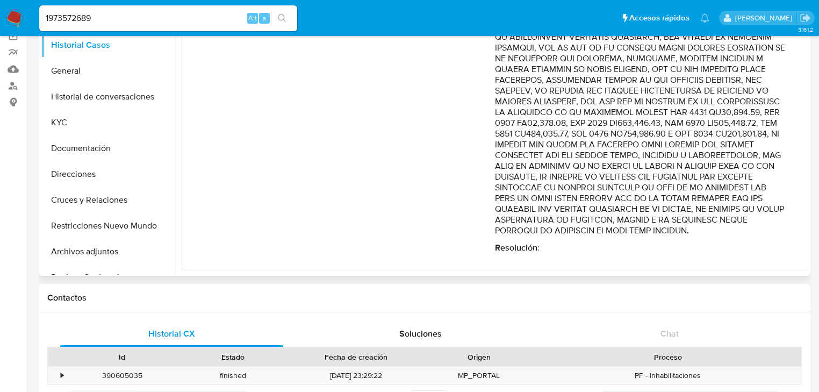
drag, startPoint x: 619, startPoint y: 143, endPoint x: 740, endPoint y: 237, distance: 152.8
click at [119, 141] on button "Documentación" at bounding box center [104, 148] width 126 height 26
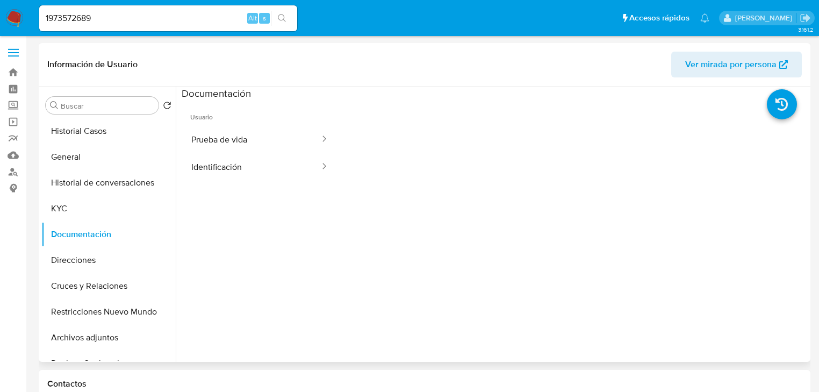
scroll to position [0, 0]
click at [230, 159] on button "Identificación" at bounding box center [251, 166] width 139 height 27
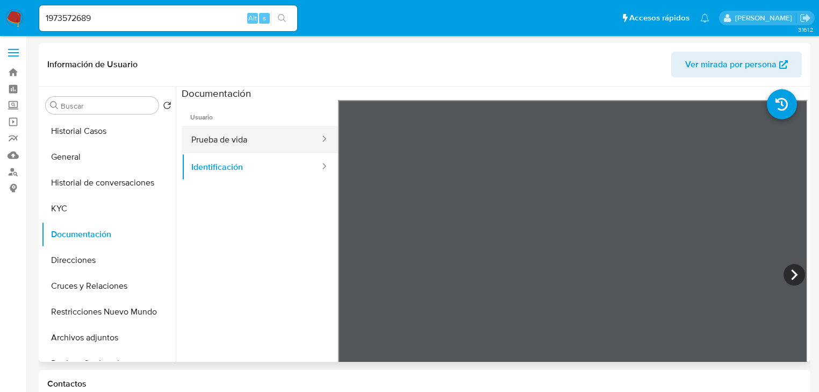
click at [227, 140] on button "Prueba de vida" at bounding box center [251, 139] width 139 height 27
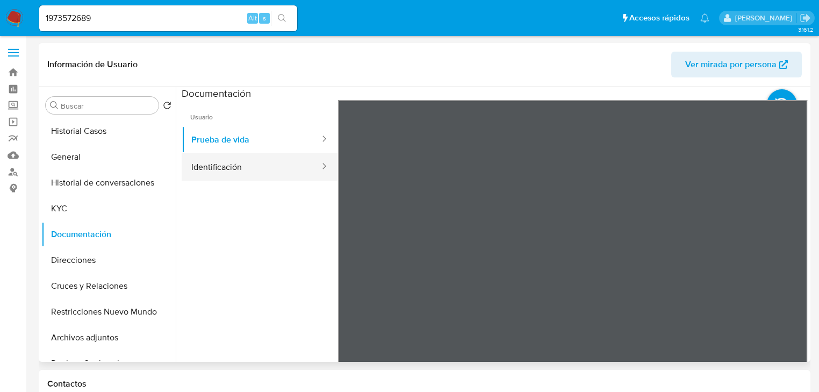
click at [244, 164] on button "Identificación" at bounding box center [251, 166] width 139 height 27
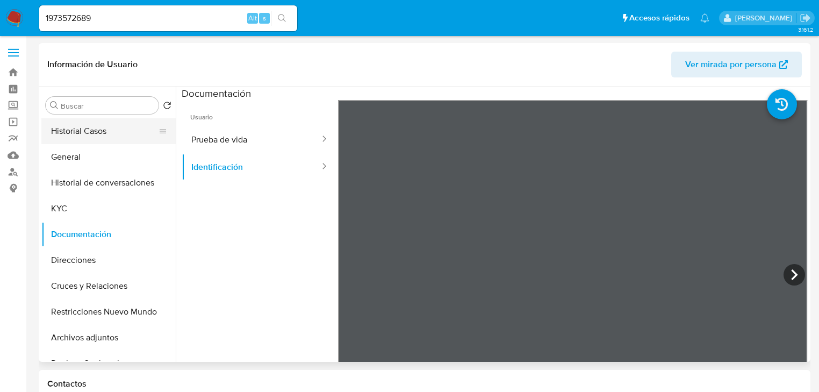
click at [105, 128] on button "Historial Casos" at bounding box center [104, 131] width 126 height 26
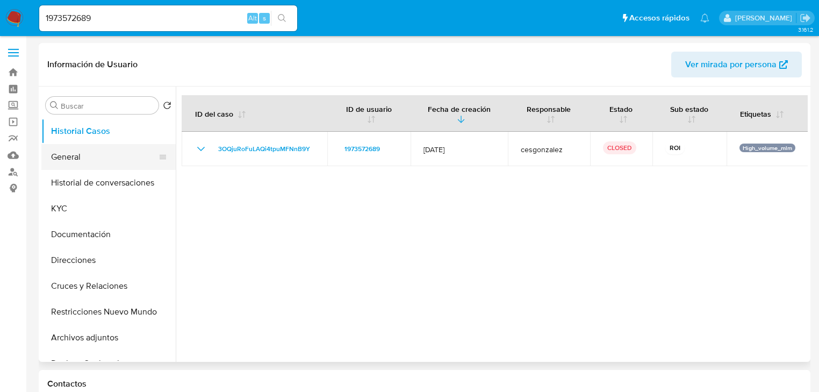
click at [83, 164] on button "General" at bounding box center [104, 157] width 126 height 26
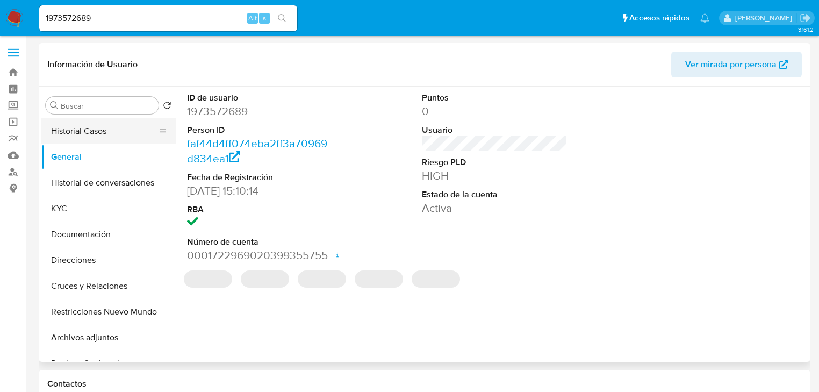
drag, startPoint x: 115, startPoint y: 135, endPoint x: 129, endPoint y: 132, distance: 14.3
click at [115, 135] on button "Historial Casos" at bounding box center [104, 131] width 126 height 26
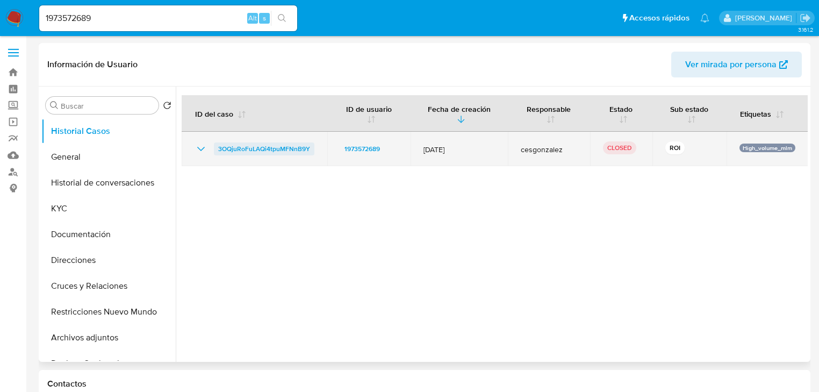
click at [225, 147] on span "3OQjuRoFuLAQi4tpuMFNnB9Y" at bounding box center [264, 148] width 92 height 13
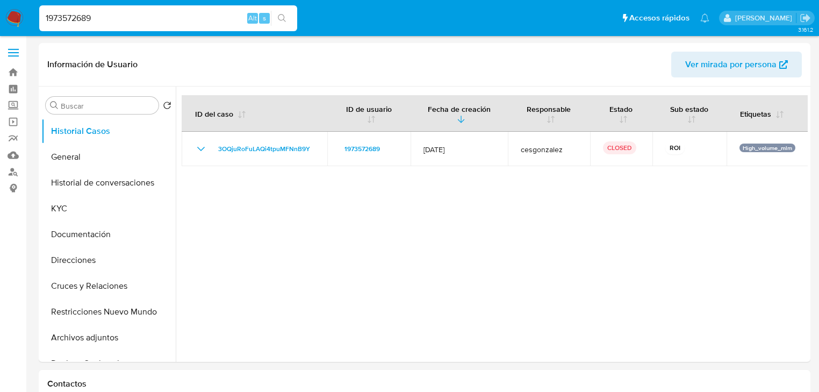
click at [31, 18] on nav "Pausado Ver notificaciones 1973572689 Alt s Accesos rápidos Presiona las siguie…" at bounding box center [409, 18] width 819 height 36
paste input "492541303"
type input "1492541303"
click at [280, 17] on icon "search-icon" at bounding box center [282, 18] width 9 height 9
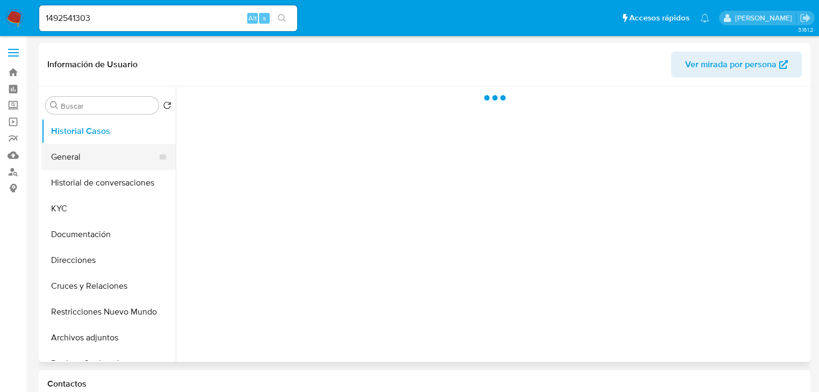
select select "10"
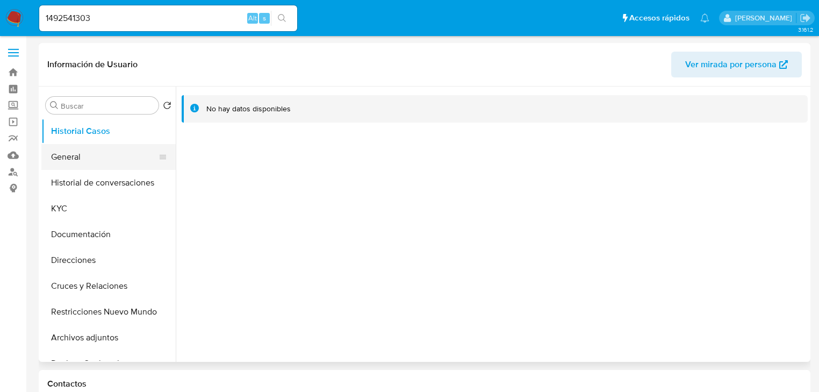
click at [88, 159] on button "General" at bounding box center [104, 157] width 126 height 26
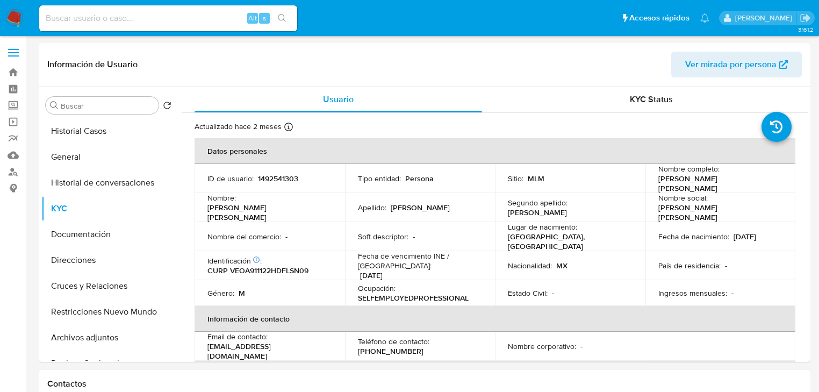
select select "10"
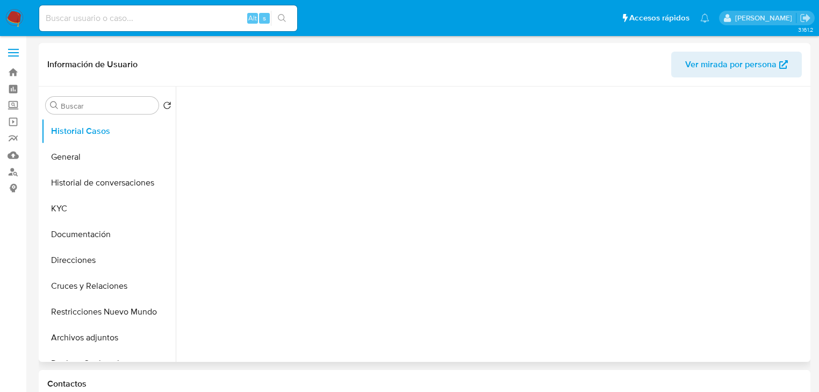
select select "10"
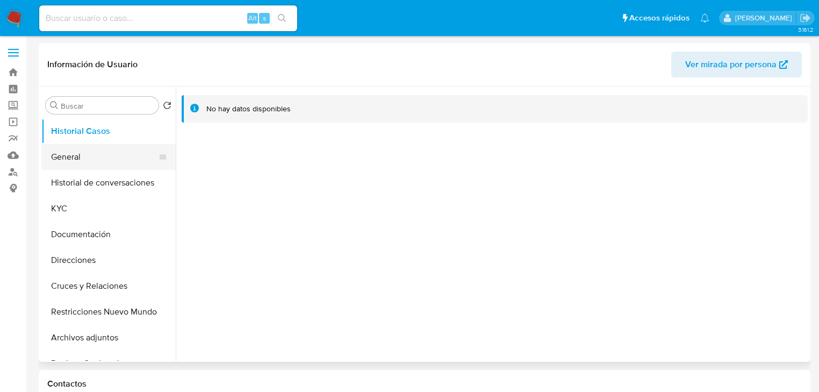
click at [89, 161] on button "General" at bounding box center [104, 157] width 126 height 26
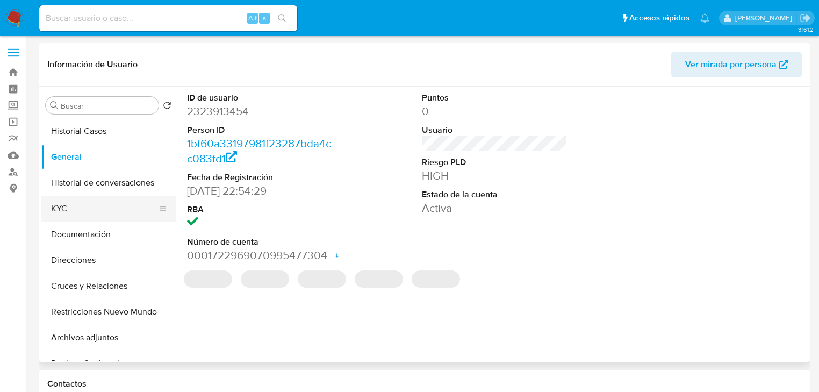
click at [68, 213] on button "KYC" at bounding box center [104, 209] width 126 height 26
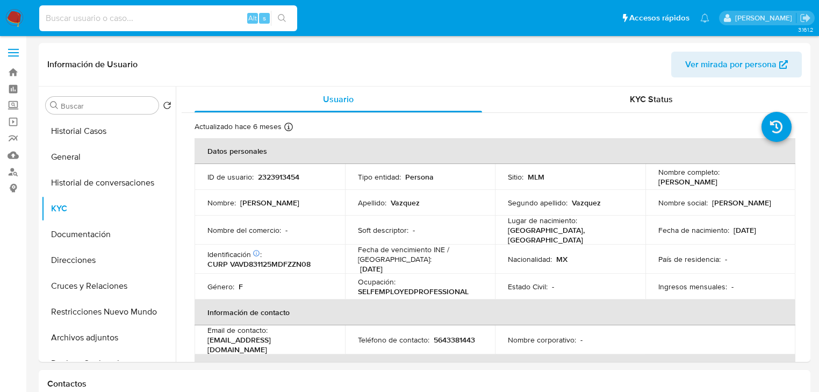
click at [126, 16] on input at bounding box center [168, 18] width 258 height 14
paste input "2119493202"
click at [45, 20] on input "2119493202" at bounding box center [168, 18] width 258 height 14
drag, startPoint x: 117, startPoint y: 17, endPoint x: 177, endPoint y: 24, distance: 61.2
click at [118, 18] on input "2119493202" at bounding box center [168, 18] width 258 height 14
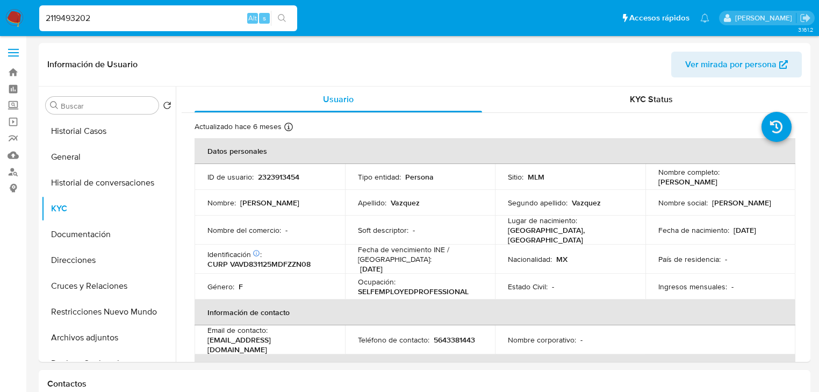
type input "2119493202"
click at [285, 18] on icon "search-icon" at bounding box center [282, 18] width 9 height 9
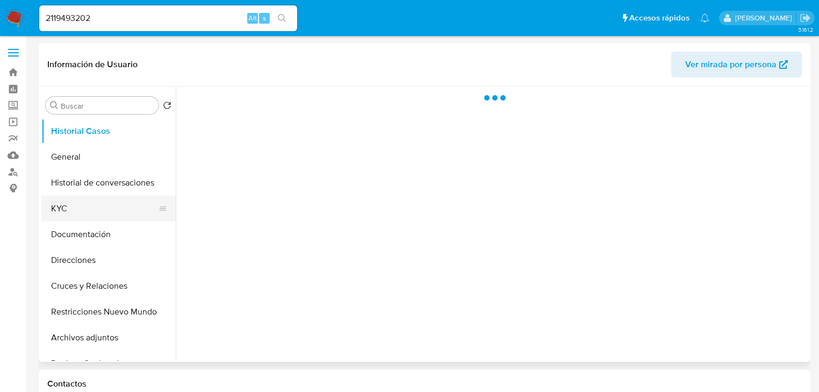
select select "10"
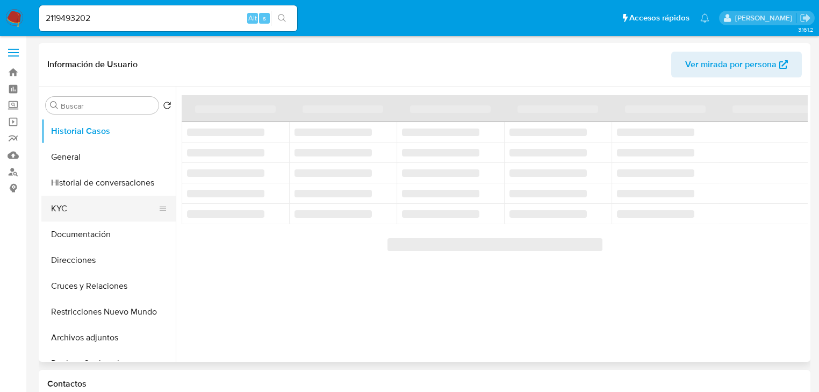
click at [82, 208] on button "KYC" at bounding box center [104, 209] width 126 height 26
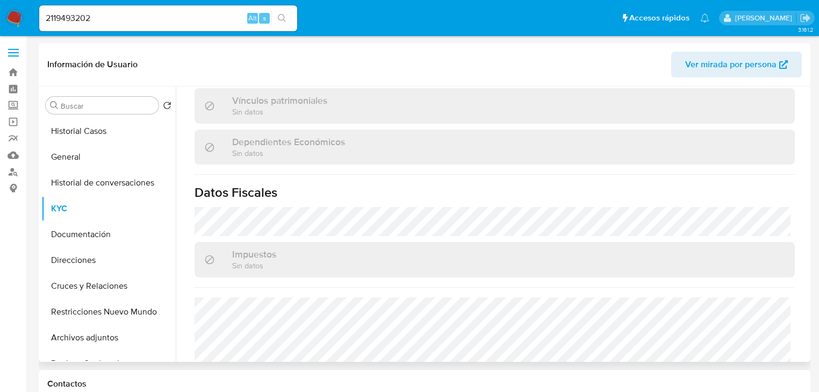
scroll to position [668, 0]
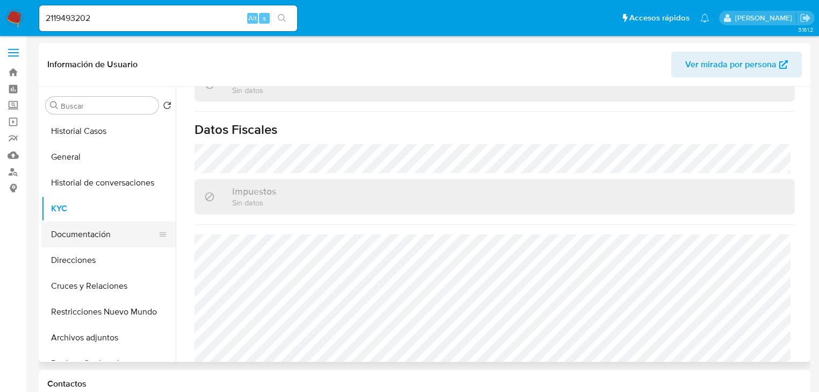
click at [102, 234] on button "Documentación" at bounding box center [104, 234] width 126 height 26
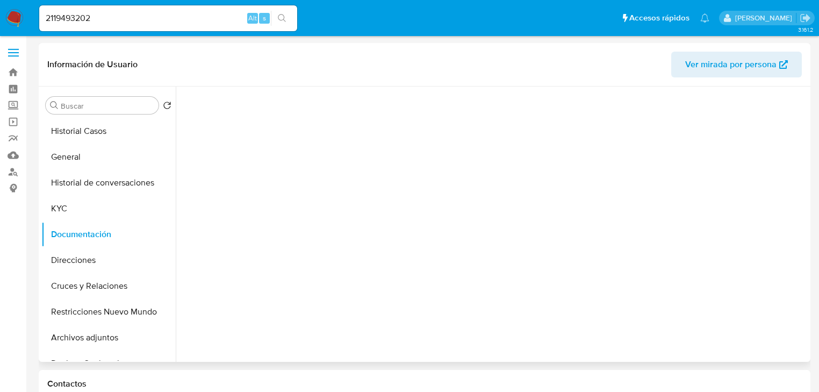
scroll to position [0, 0]
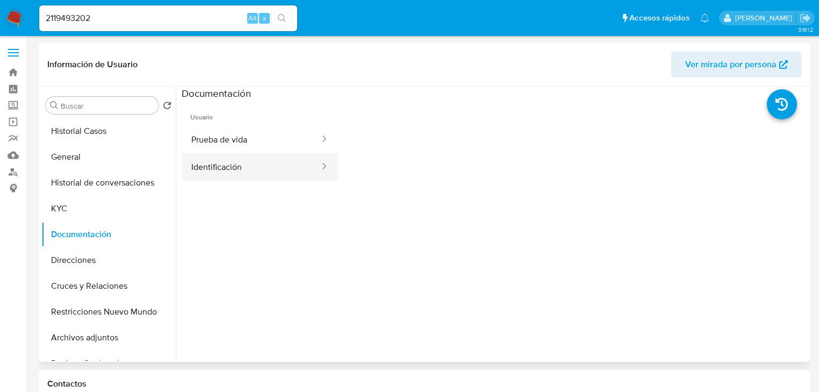
click at [234, 161] on button "Identificación" at bounding box center [251, 166] width 139 height 27
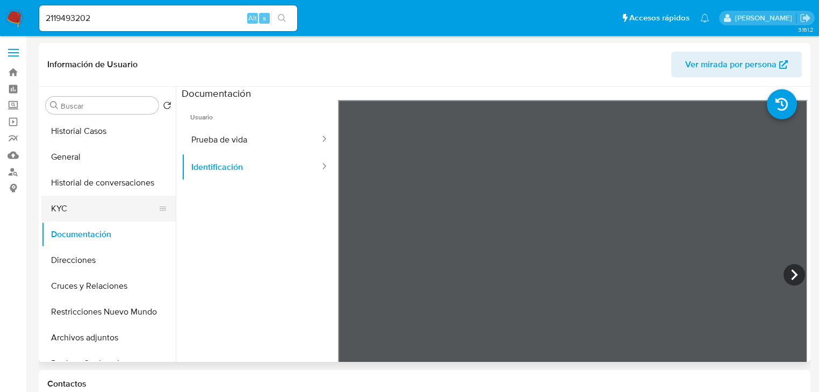
click at [82, 207] on button "KYC" at bounding box center [104, 209] width 126 height 26
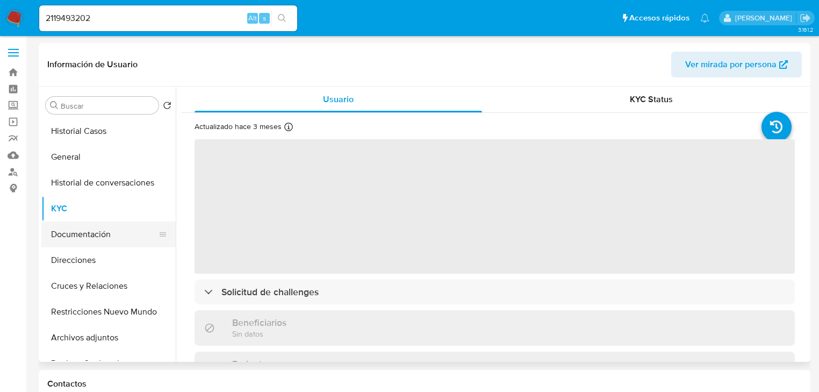
click at [110, 232] on button "Documentación" at bounding box center [104, 234] width 126 height 26
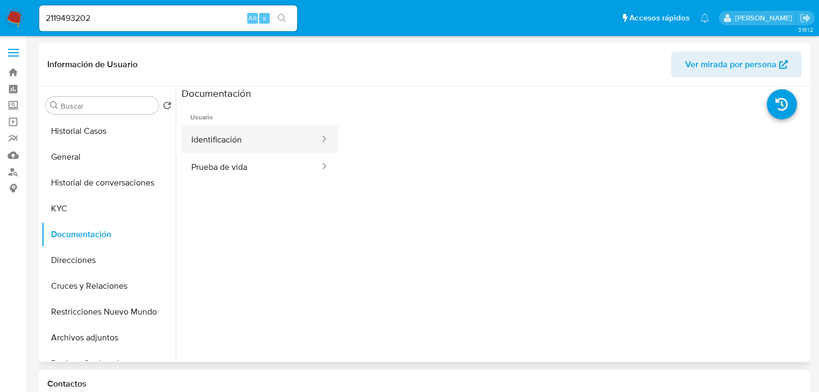
click at [240, 135] on button "Identificación" at bounding box center [251, 139] width 139 height 27
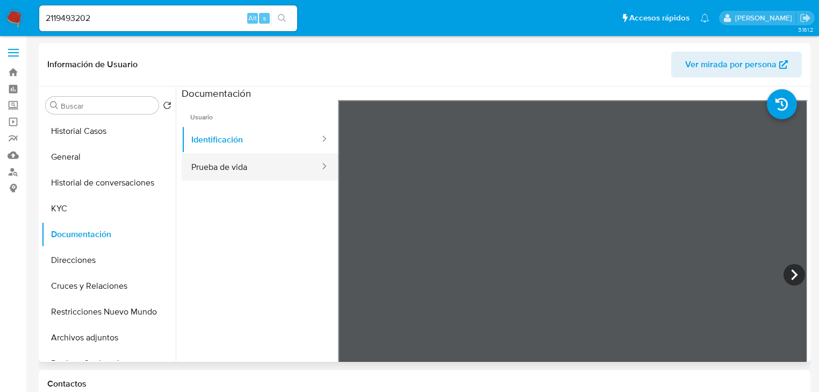
click at [212, 173] on button "Prueba de vida" at bounding box center [251, 166] width 139 height 27
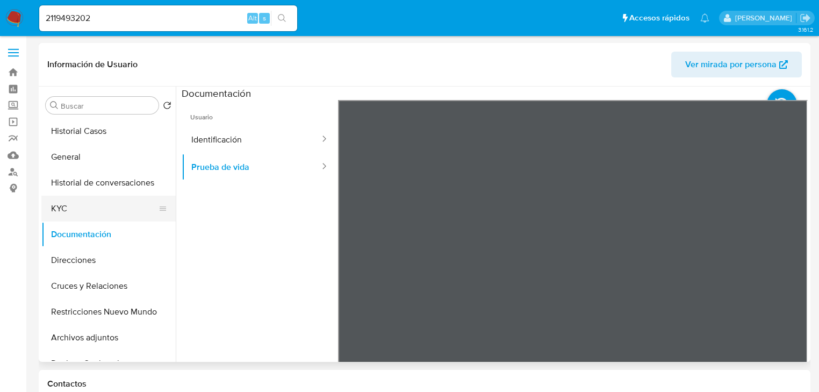
click at [57, 212] on button "KYC" at bounding box center [104, 209] width 126 height 26
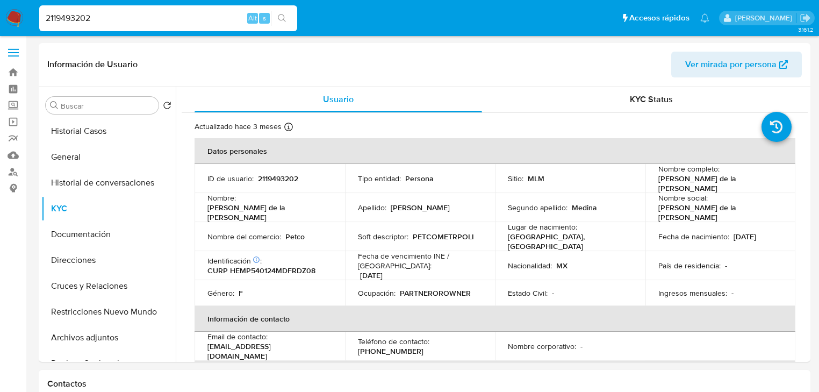
drag, startPoint x: 109, startPoint y: 22, endPoint x: 30, endPoint y: 19, distance: 79.1
click at [30, 19] on nav "Pausado Ver notificaciones 2119493202 Alt s Accesos rápidos Presiona las siguie…" at bounding box center [409, 18] width 819 height 36
paste input "1492541303"
type input "1492541303"
drag, startPoint x: 281, startPoint y: 11, endPoint x: 19, endPoint y: 84, distance: 271.3
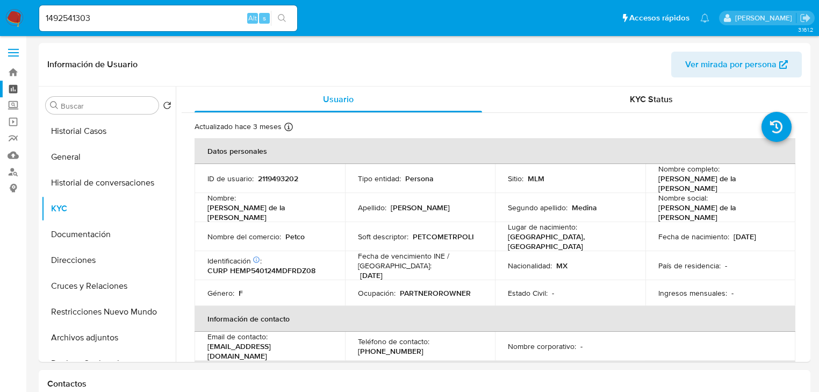
click at [280, 12] on button "search-icon" at bounding box center [282, 18] width 22 height 15
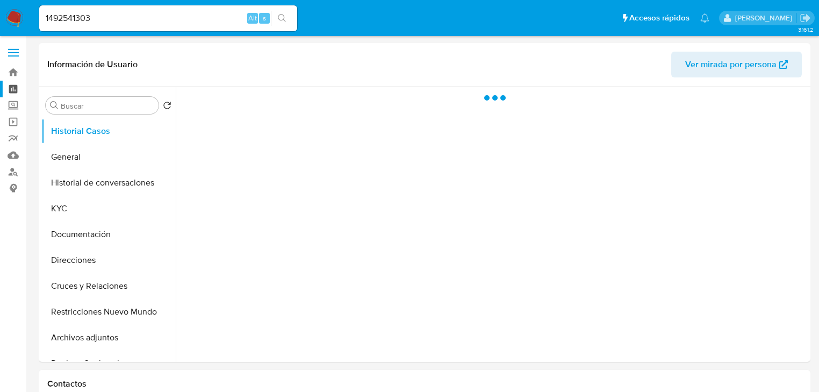
select select "10"
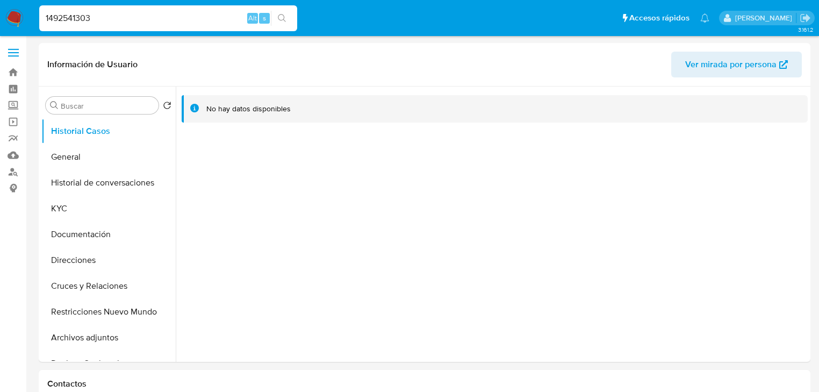
drag, startPoint x: 90, startPoint y: 22, endPoint x: -122, endPoint y: -24, distance: 216.6
paste input "845848079"
type input "1845848079"
click at [281, 17] on icon "search-icon" at bounding box center [282, 18] width 9 height 9
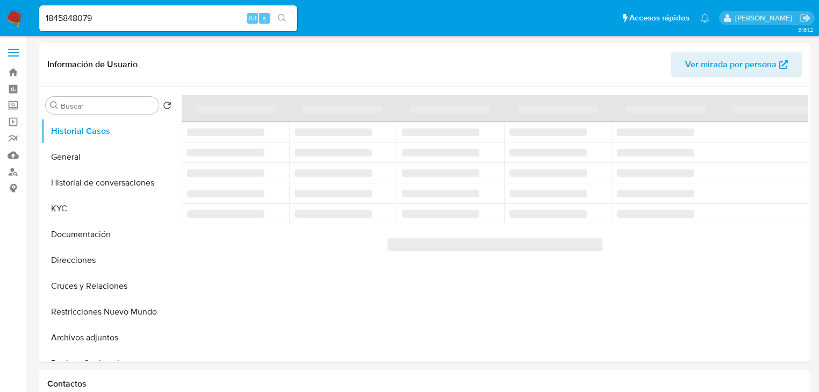
select select "10"
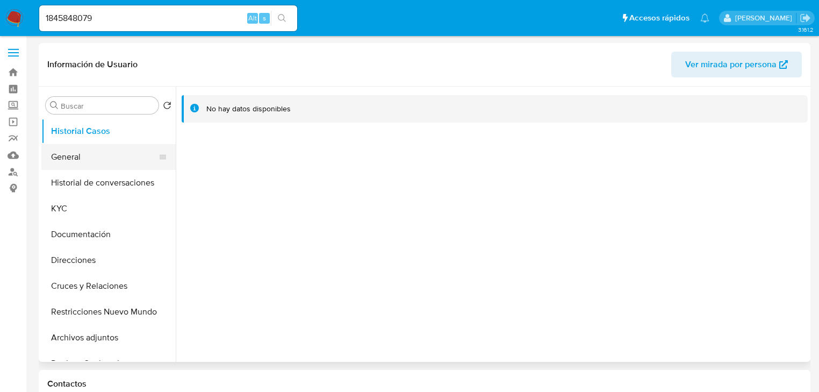
click at [74, 158] on button "General" at bounding box center [104, 157] width 126 height 26
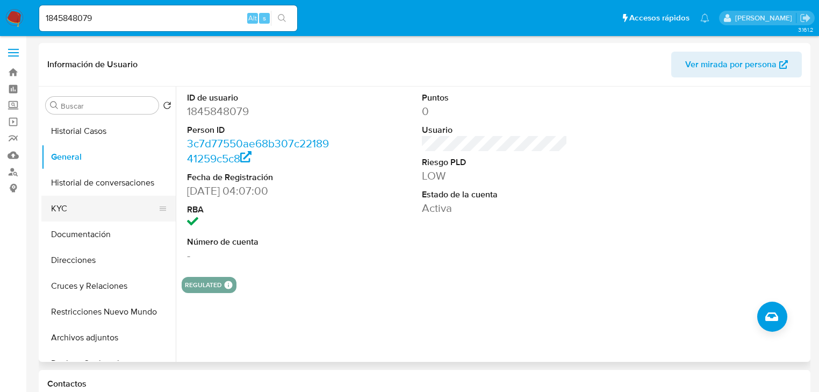
click at [84, 203] on button "KYC" at bounding box center [104, 209] width 126 height 26
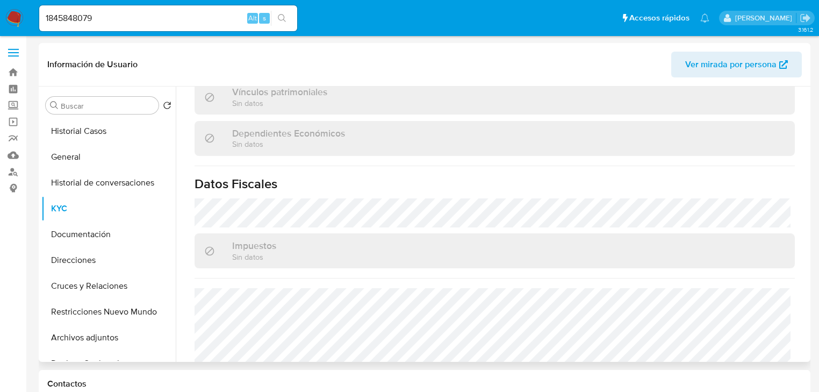
scroll to position [679, 0]
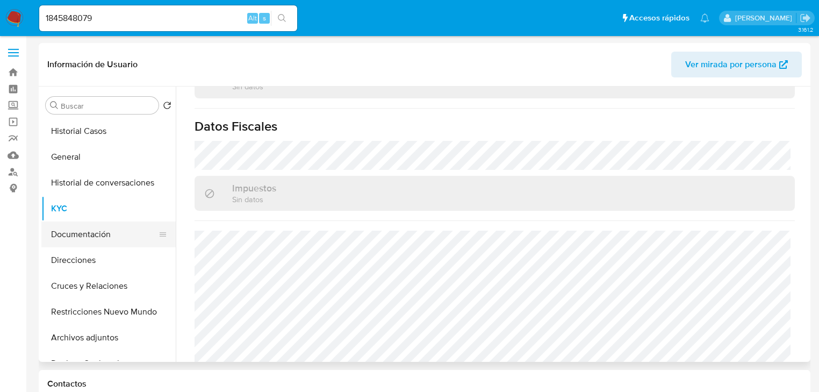
click at [94, 233] on button "Documentación" at bounding box center [104, 234] width 126 height 26
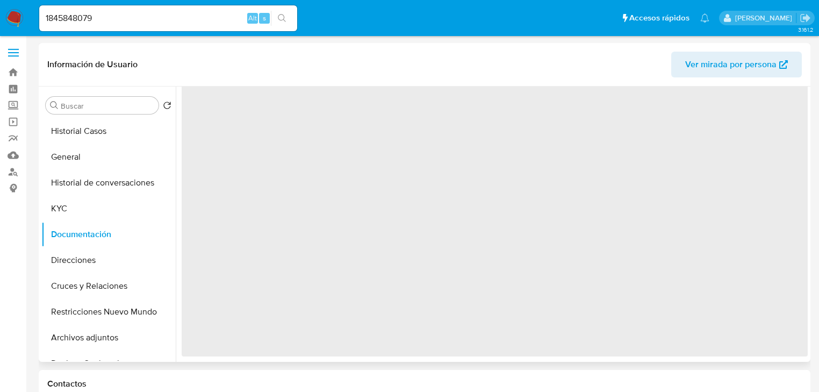
scroll to position [0, 0]
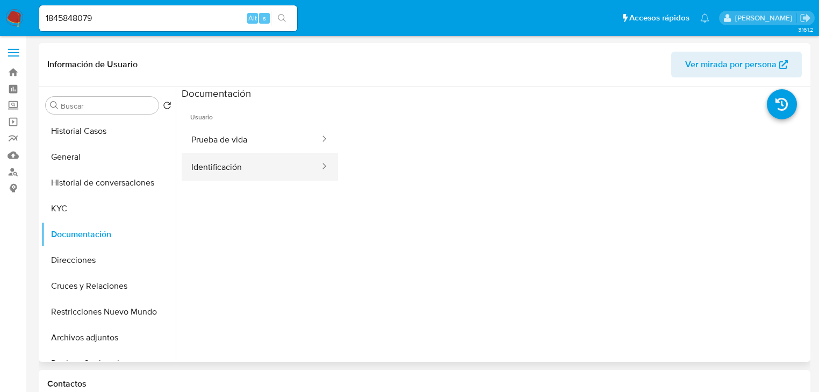
click at [225, 155] on button "Identificación" at bounding box center [251, 166] width 139 height 27
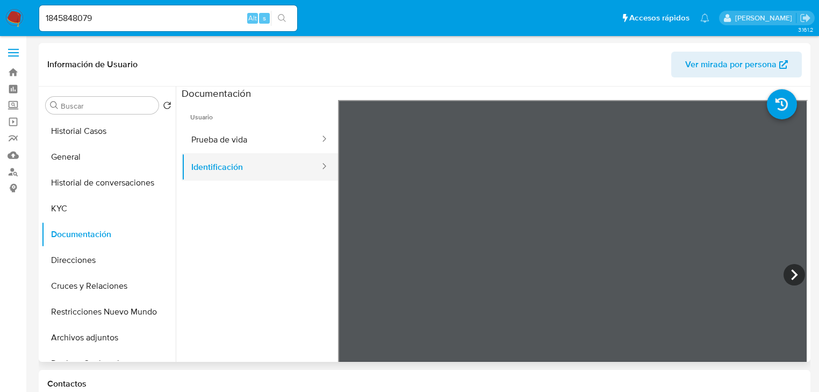
drag, startPoint x: 235, startPoint y: 141, endPoint x: 322, endPoint y: 165, distance: 90.1
click at [237, 141] on button "Prueba de vida" at bounding box center [251, 139] width 139 height 27
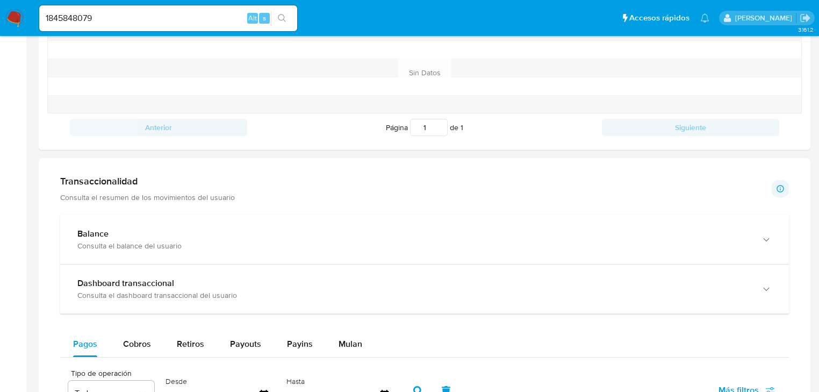
scroll to position [645, 0]
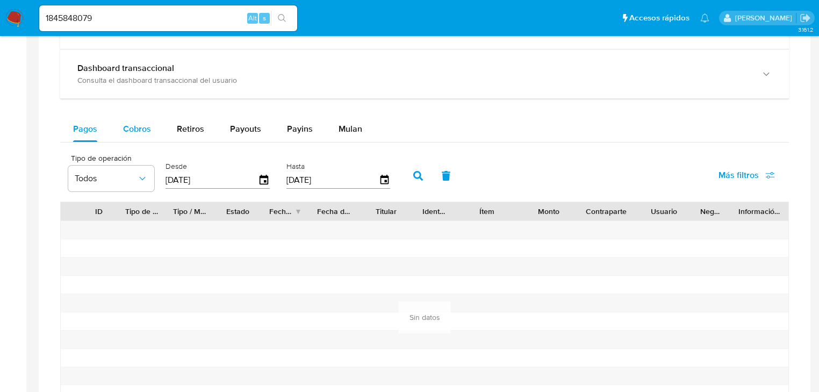
click at [151, 130] on button "Cobros" at bounding box center [137, 129] width 54 height 26
select select "10"
drag, startPoint x: 187, startPoint y: 125, endPoint x: 213, endPoint y: 126, distance: 26.4
click at [188, 125] on span "Retiros" at bounding box center [190, 129] width 27 height 12
select select "10"
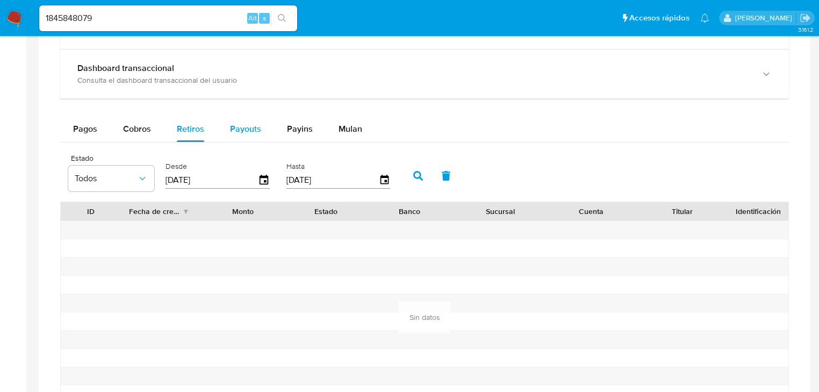
click at [233, 125] on span "Payouts" at bounding box center [245, 129] width 31 height 12
select select "10"
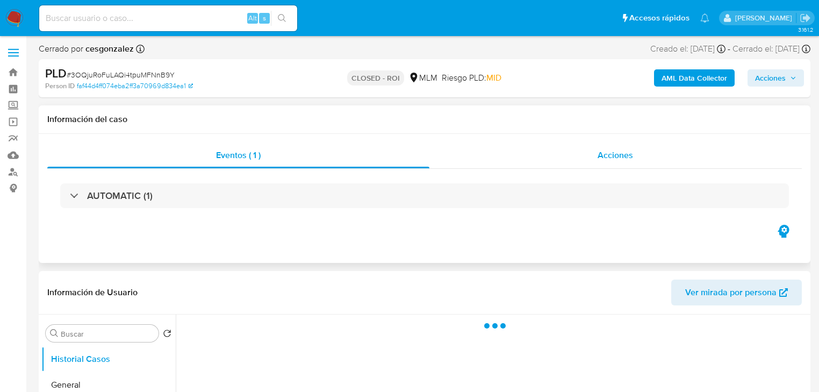
select select "10"
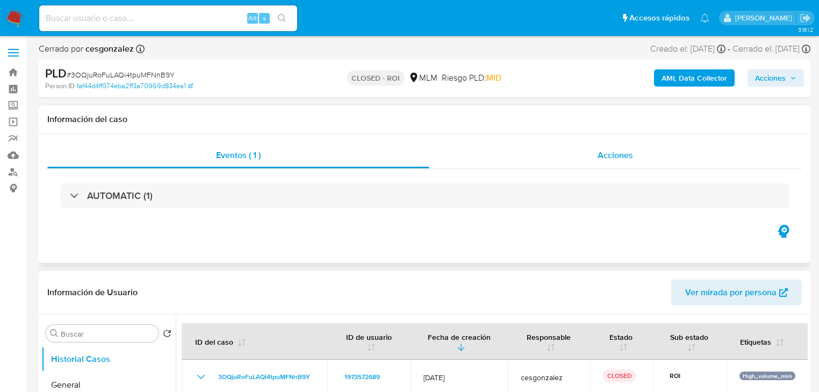
click at [588, 160] on div "Acciones" at bounding box center [616, 155] width 373 height 26
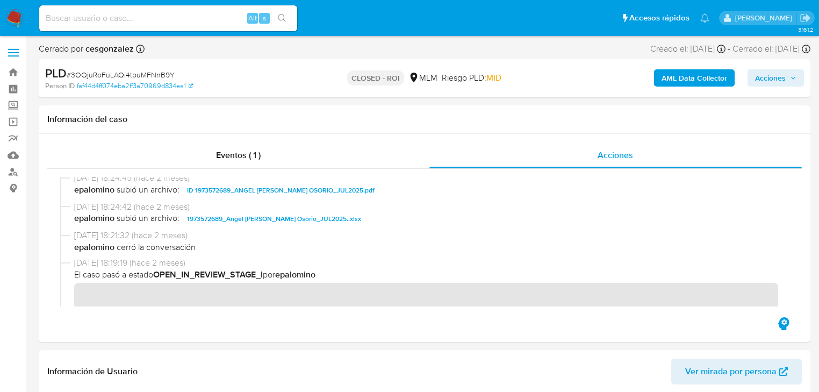
scroll to position [1634, 0]
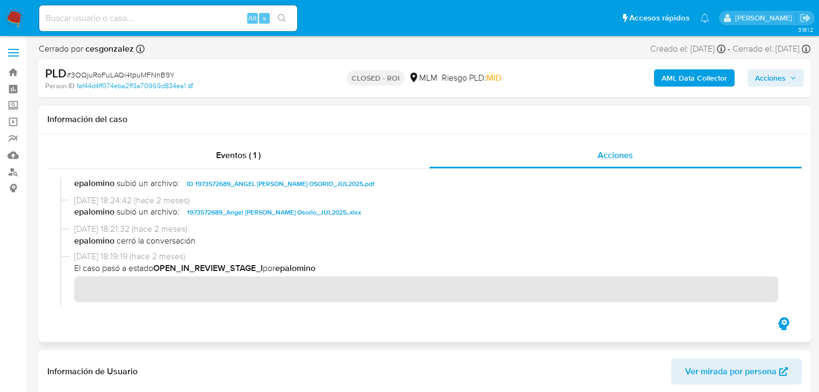
click at [331, 186] on span "ID 1973572689_ANGEL [PERSON_NAME] OSORIO_JUL2025.pdf" at bounding box center [281, 183] width 188 height 13
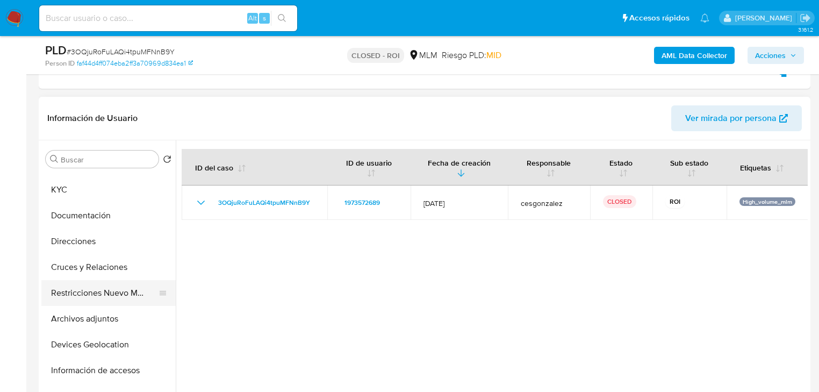
scroll to position [86, 0]
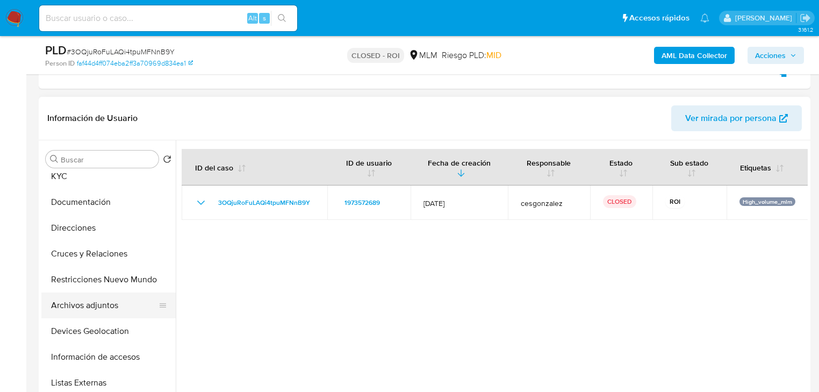
click at [113, 308] on button "Archivos adjuntos" at bounding box center [104, 305] width 126 height 26
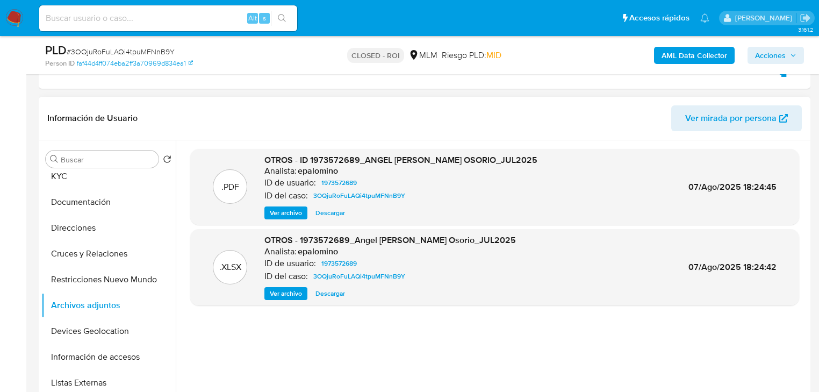
click at [295, 213] on span "Ver archivo" at bounding box center [286, 213] width 32 height 11
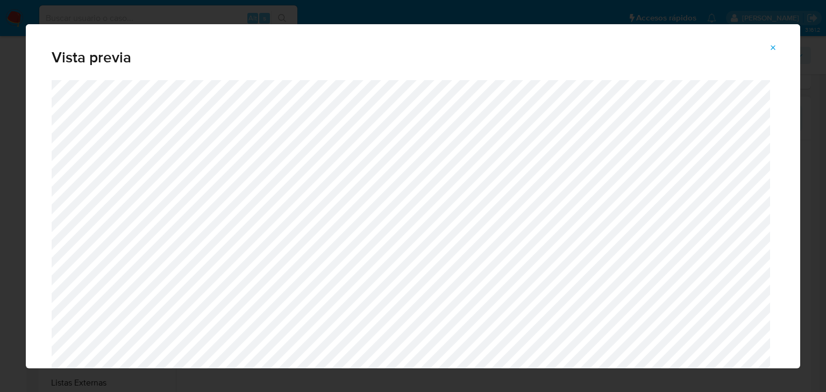
click at [768, 41] on button "Attachment preview" at bounding box center [773, 47] width 24 height 17
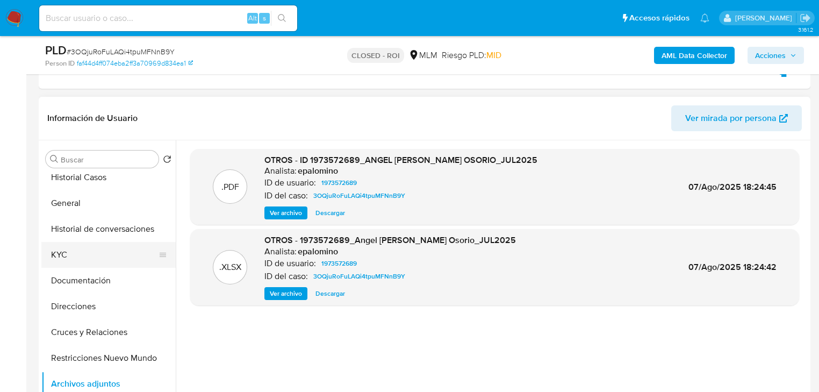
scroll to position [0, 0]
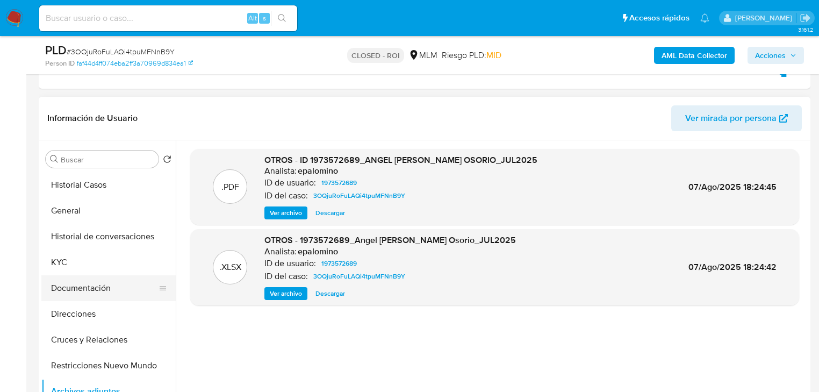
click at [93, 287] on button "Documentación" at bounding box center [104, 288] width 126 height 26
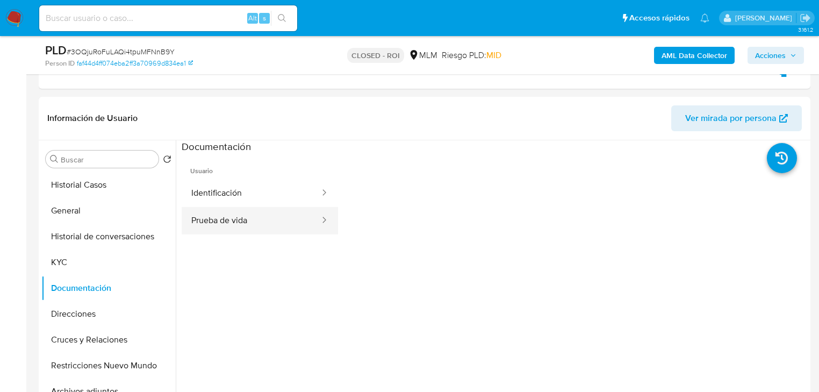
click at [240, 228] on button "Prueba de vida" at bounding box center [251, 220] width 139 height 27
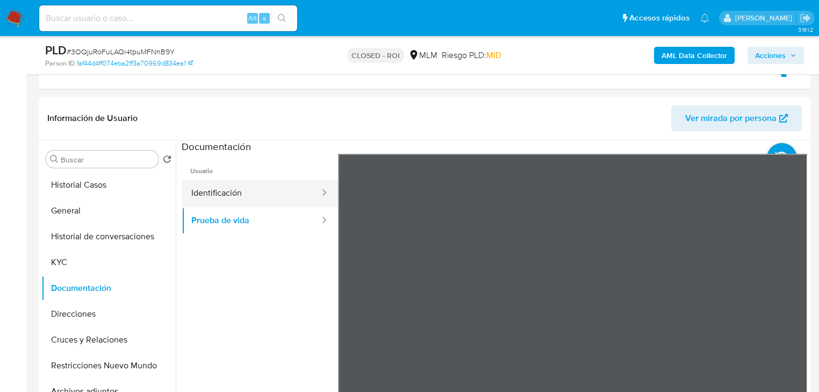
click at [226, 192] on button "Identificación" at bounding box center [251, 193] width 139 height 27
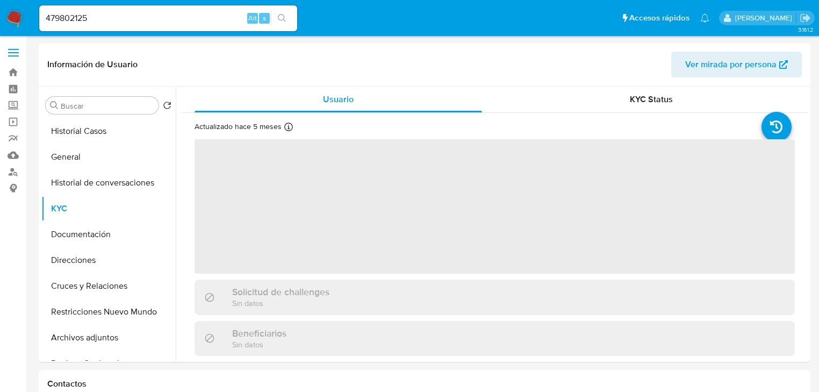
select select "10"
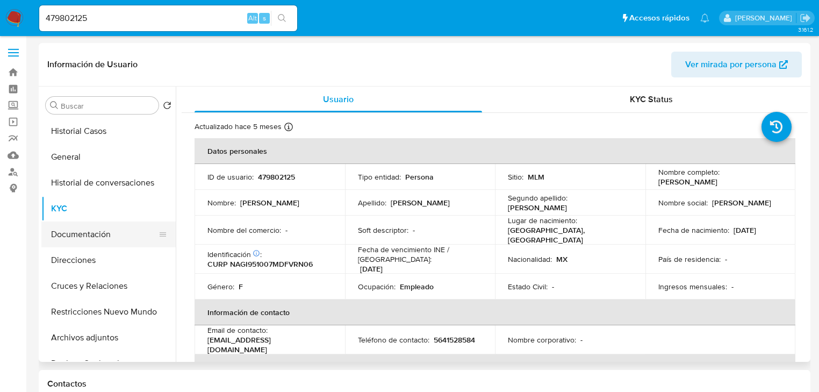
click at [111, 232] on button "Documentación" at bounding box center [104, 234] width 126 height 26
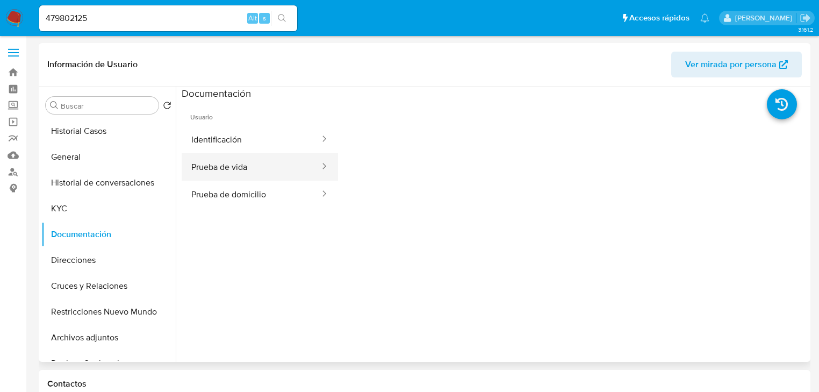
click at [248, 170] on button "Prueba de vida" at bounding box center [251, 166] width 139 height 27
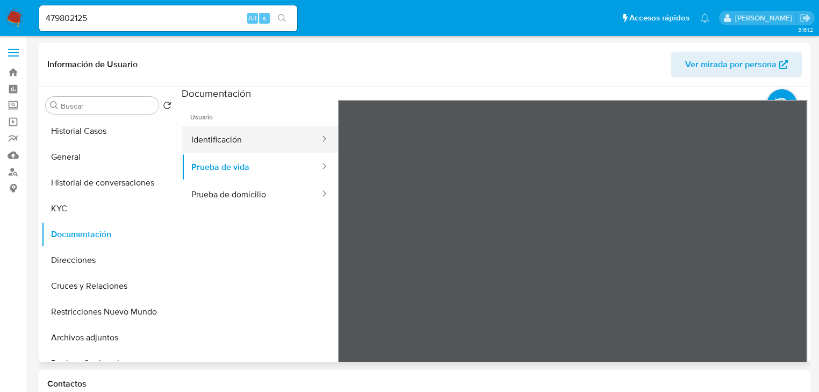
click at [252, 140] on button "Identificación" at bounding box center [251, 139] width 139 height 27
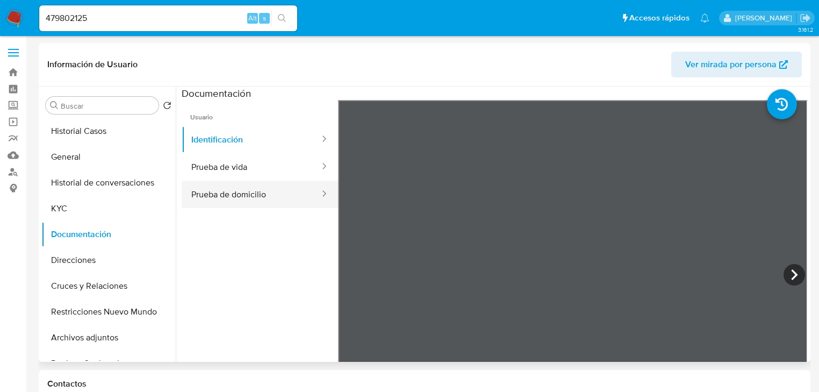
click at [284, 181] on button "Prueba de domicilio" at bounding box center [251, 194] width 139 height 27
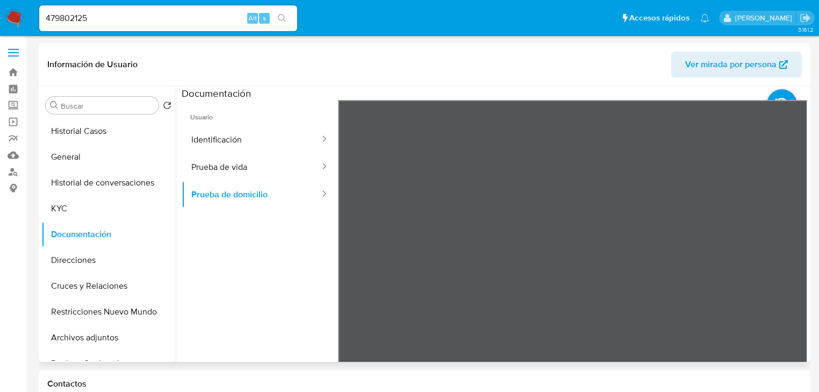
scroll to position [32, 0]
click at [262, 172] on button "Prueba de vida" at bounding box center [251, 166] width 139 height 27
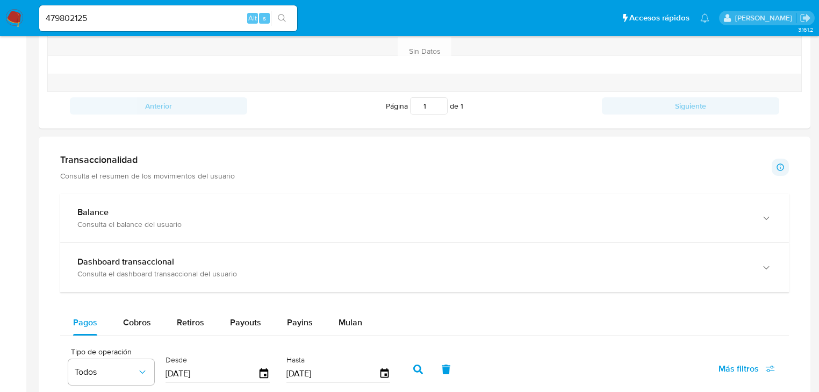
scroll to position [602, 0]
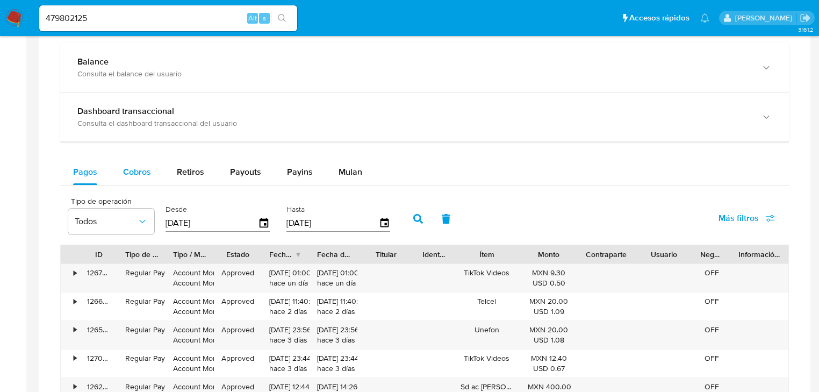
click at [131, 178] on span "Cobros" at bounding box center [137, 172] width 28 height 12
select select "10"
drag, startPoint x: 15, startPoint y: 19, endPoint x: -19, endPoint y: 18, distance: 33.9
click at [0, 18] on html "Pausado Ver notificaciones 479802125 Alt s Accesos rápidos Presiona las siguien…" at bounding box center [409, 102] width 819 height 1409
paste input "2412274291"
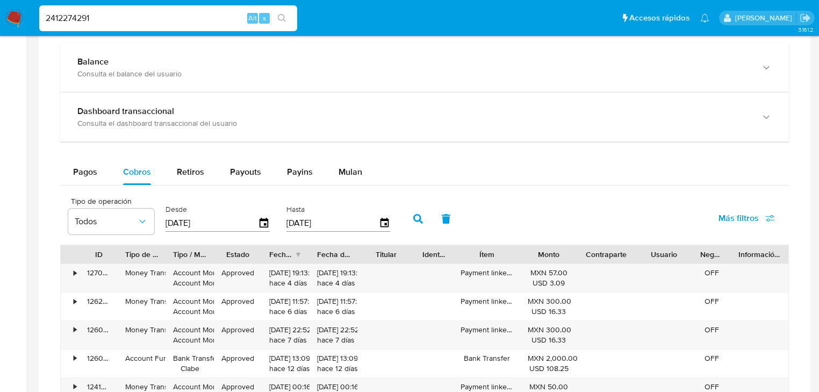
type input "2412274291"
click at [289, 18] on button "search-icon" at bounding box center [282, 18] width 22 height 15
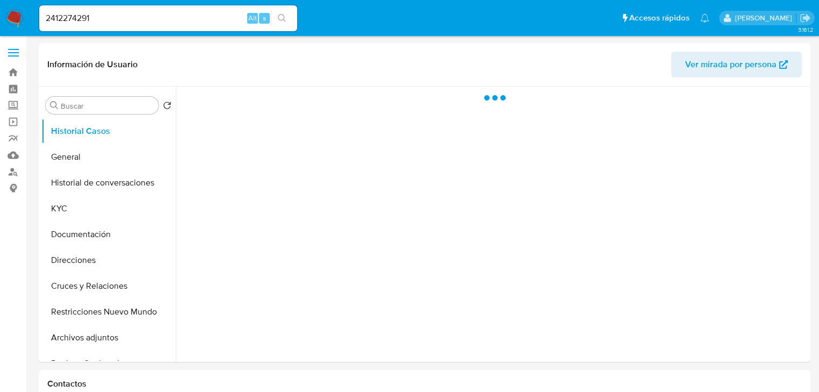
select select "10"
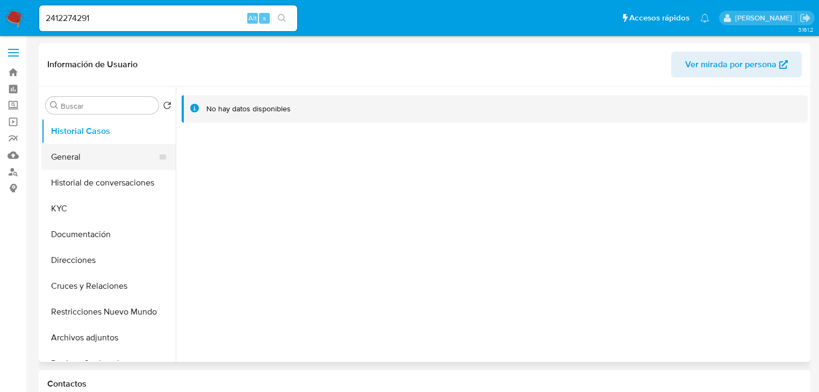
click at [75, 162] on button "General" at bounding box center [104, 157] width 126 height 26
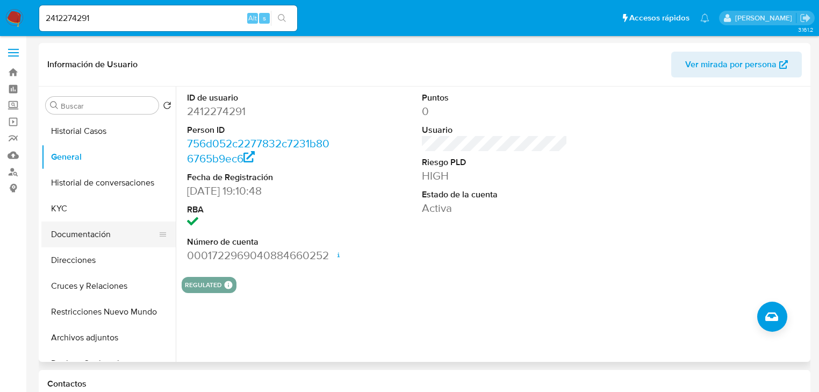
click at [77, 232] on button "Documentación" at bounding box center [104, 234] width 126 height 26
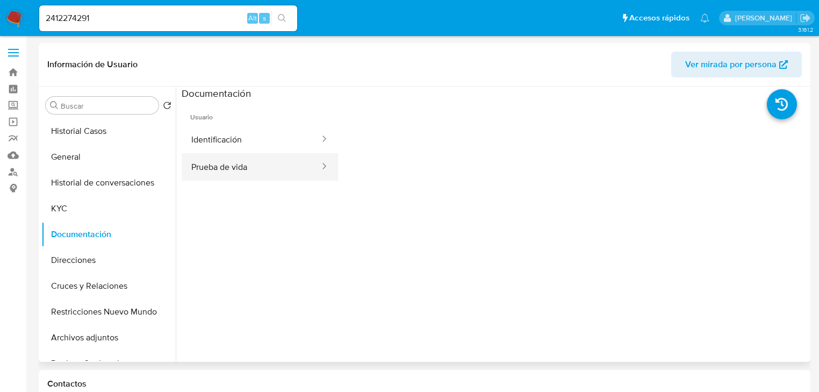
click at [233, 166] on button "Prueba de vida" at bounding box center [251, 166] width 139 height 27
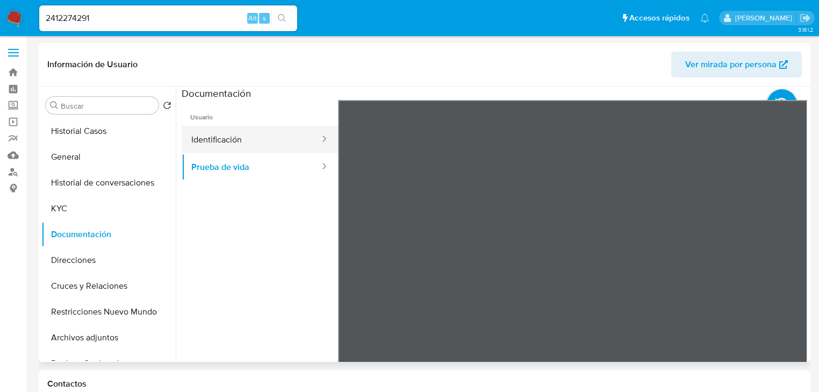
click at [224, 126] on button "Identificación" at bounding box center [251, 139] width 139 height 27
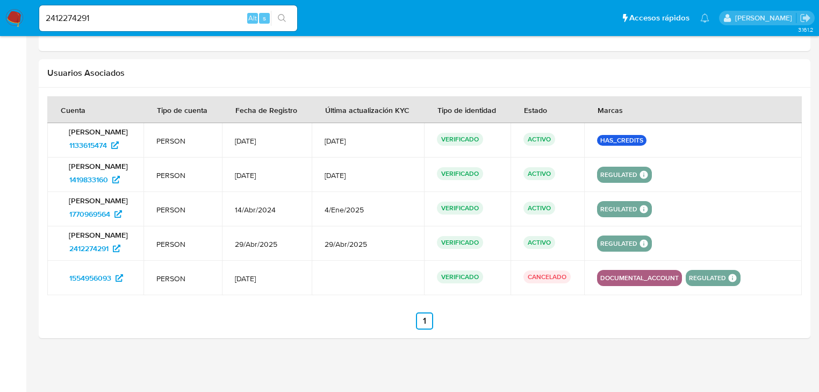
scroll to position [1060, 0]
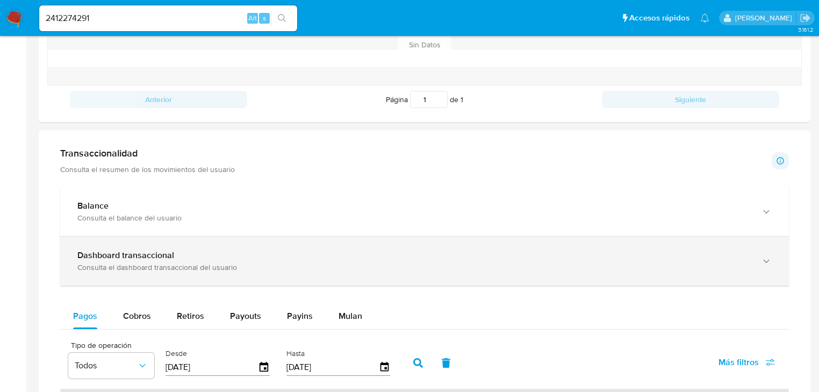
drag, startPoint x: 172, startPoint y: 267, endPoint x: 178, endPoint y: 264, distance: 6.5
click at [172, 267] on div "Consulta el dashboard transaccional del usuario" at bounding box center [413, 267] width 673 height 10
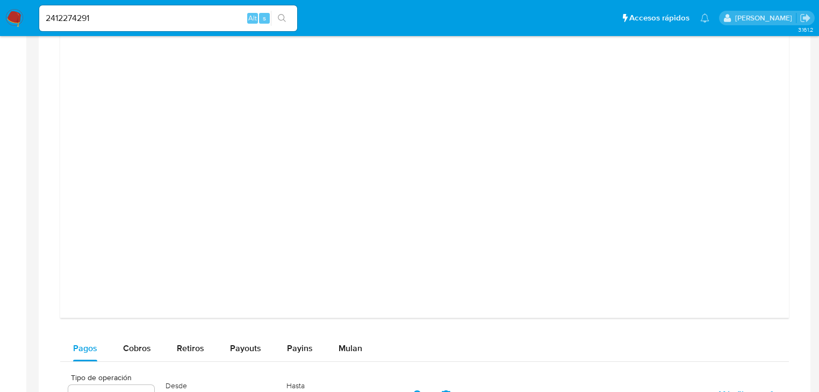
scroll to position [1189, 0]
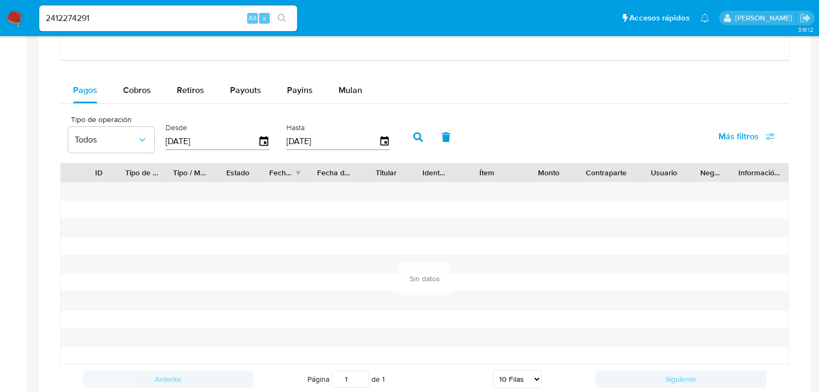
drag, startPoint x: 125, startPoint y: 6, endPoint x: 115, endPoint y: 15, distance: 13.4
click at [115, 13] on div "2412274291 Alt s" at bounding box center [168, 18] width 258 height 26
drag, startPoint x: 117, startPoint y: 22, endPoint x: -8, endPoint y: 6, distance: 125.7
paste input "1492541303"
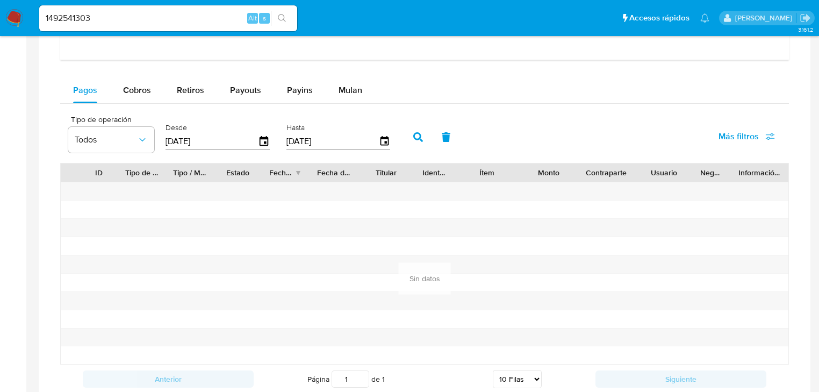
click at [283, 17] on icon "search-icon" at bounding box center [282, 18] width 9 height 9
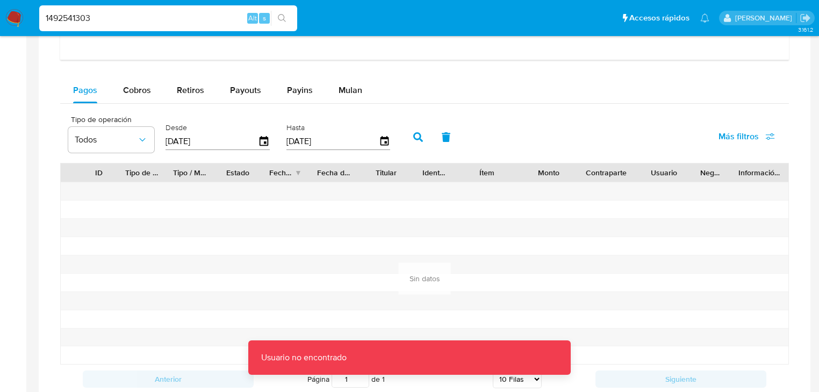
click at [50, 20] on input "1492541303" at bounding box center [168, 18] width 258 height 14
click at [49, 20] on input "1492541303" at bounding box center [168, 18] width 258 height 14
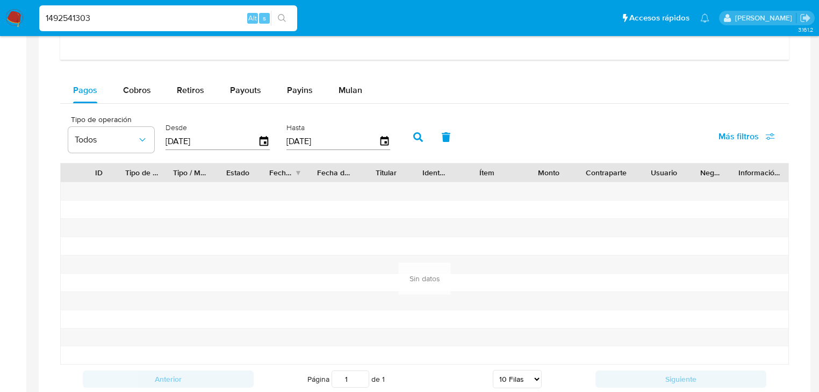
type input "1492541303"
click at [278, 21] on icon "search-icon" at bounding box center [282, 18] width 9 height 9
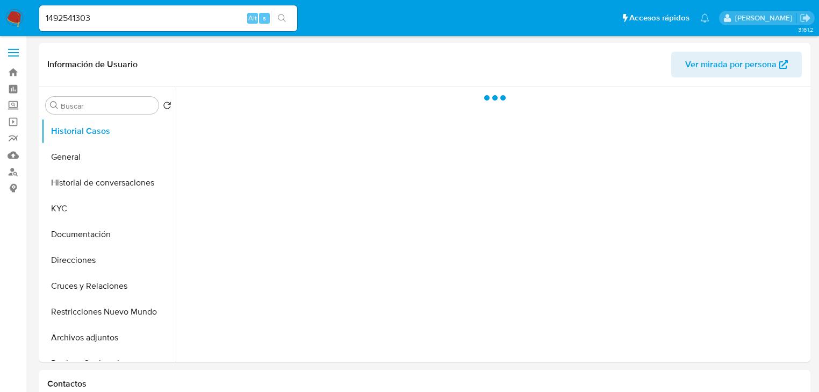
select select "10"
